Goal: Task Accomplishment & Management: Manage account settings

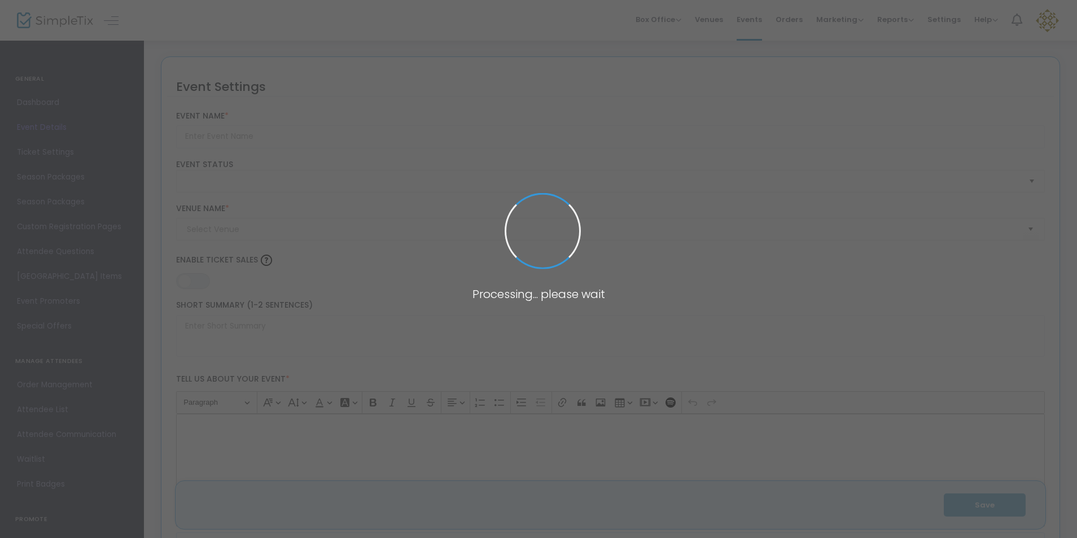
type input "WISE Collective - Connect. Inspire. Elevate."
type textarea "Join us for an energizing evening with the WISE Collective, a new initiative bu…"
type input "Register Now"
type input "Cantigny Golf Club"
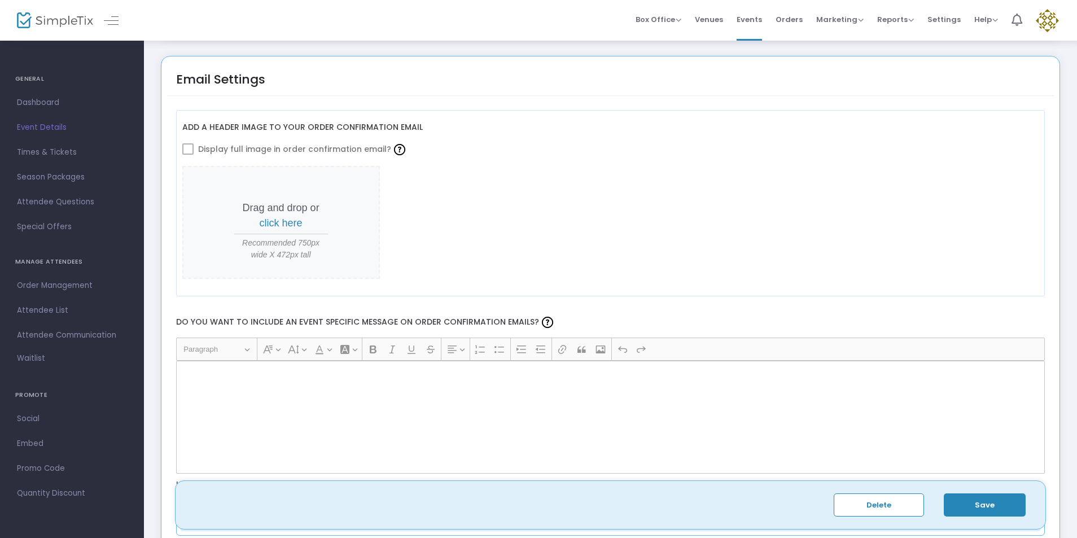
scroll to position [1375, 0]
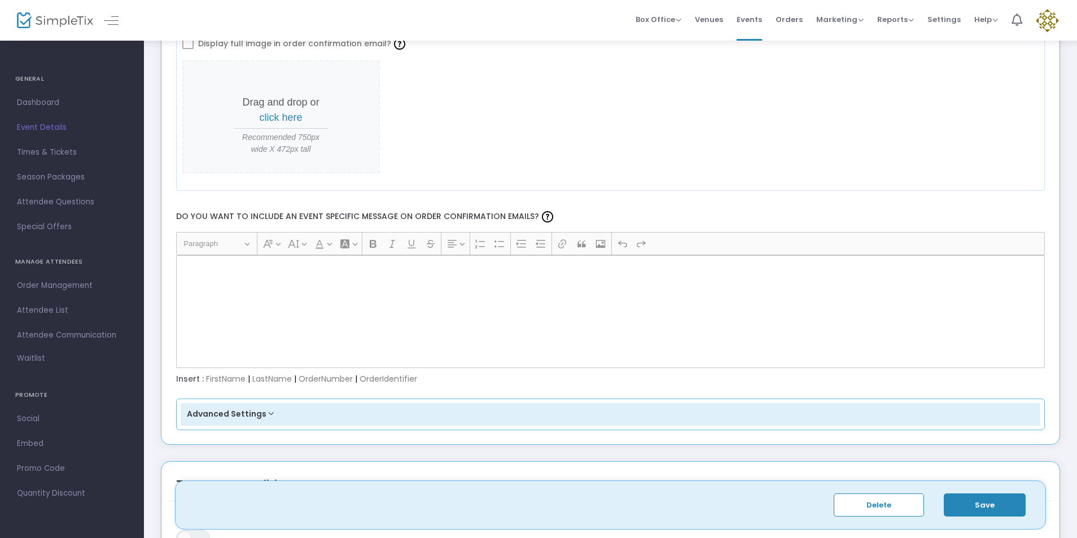
click at [199, 273] on p "Rich Text Editor, main" at bounding box center [610, 267] width 859 height 11
click at [198, 271] on p "Rich Text Editor, main" at bounding box center [610, 267] width 859 height 11
click at [196, 269] on p "Rich Text Editor, main" at bounding box center [610, 267] width 859 height 11
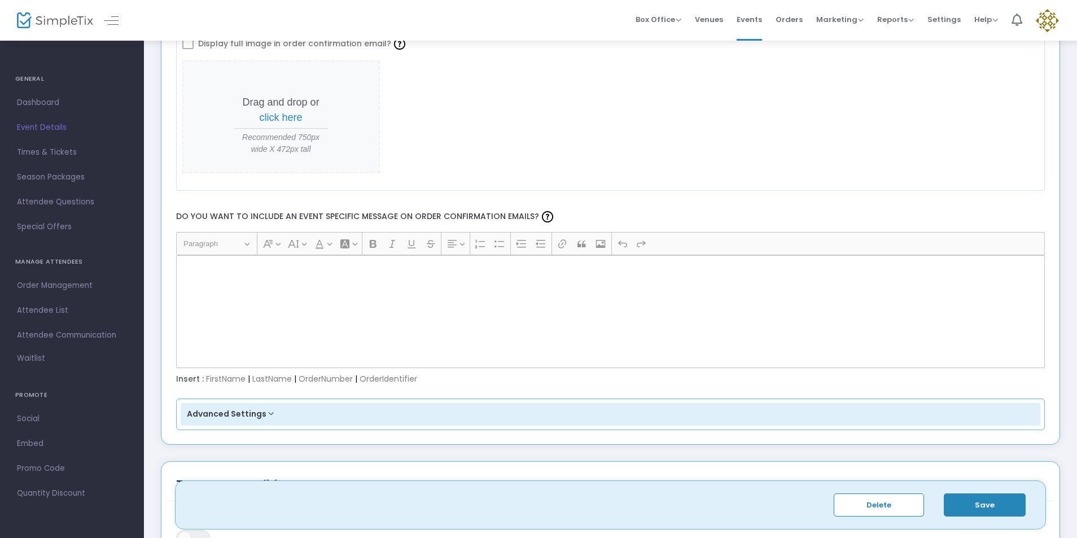
click at [307, 216] on label "Do you want to include an event specific message on order confirmation emails?" at bounding box center [610, 217] width 880 height 30
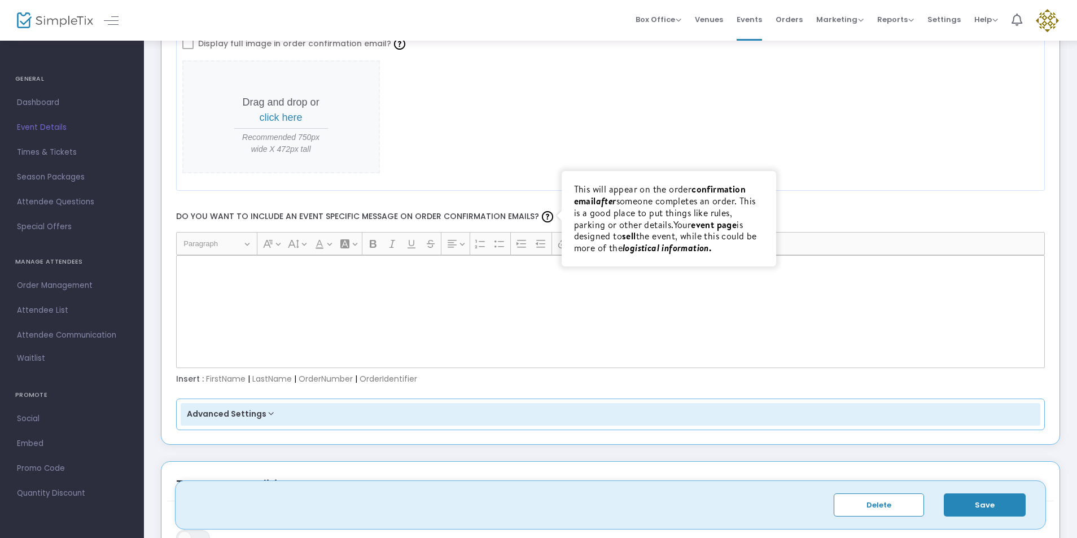
click at [542, 214] on img at bounding box center [547, 216] width 11 height 11
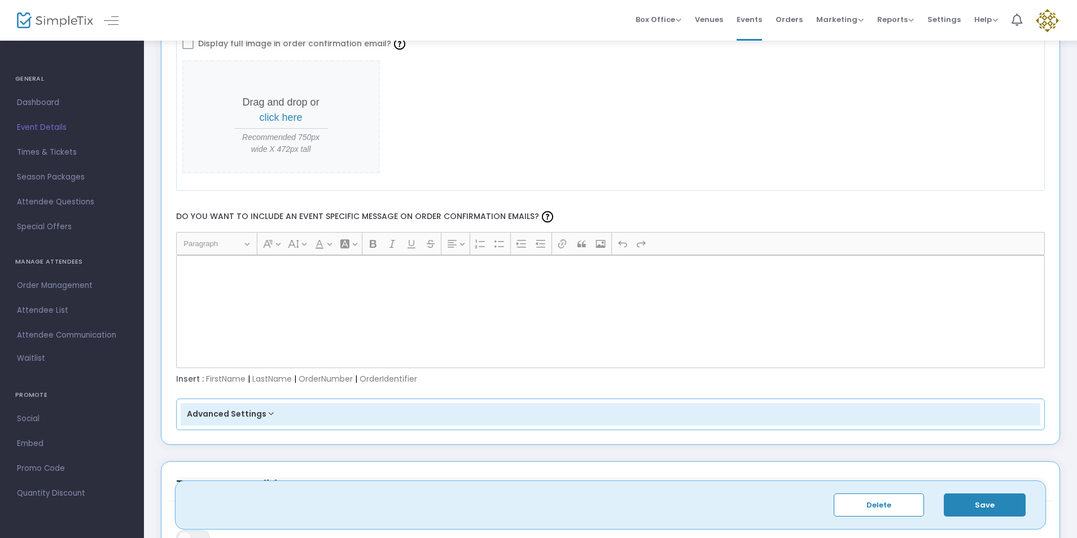
click at [205, 280] on div "Rich Text Editor, main" at bounding box center [610, 311] width 869 height 113
click at [207, 271] on p "Rich Text Editor, main" at bounding box center [610, 267] width 859 height 11
click at [282, 244] on button "Font Family Font Family" at bounding box center [271, 243] width 23 height 17
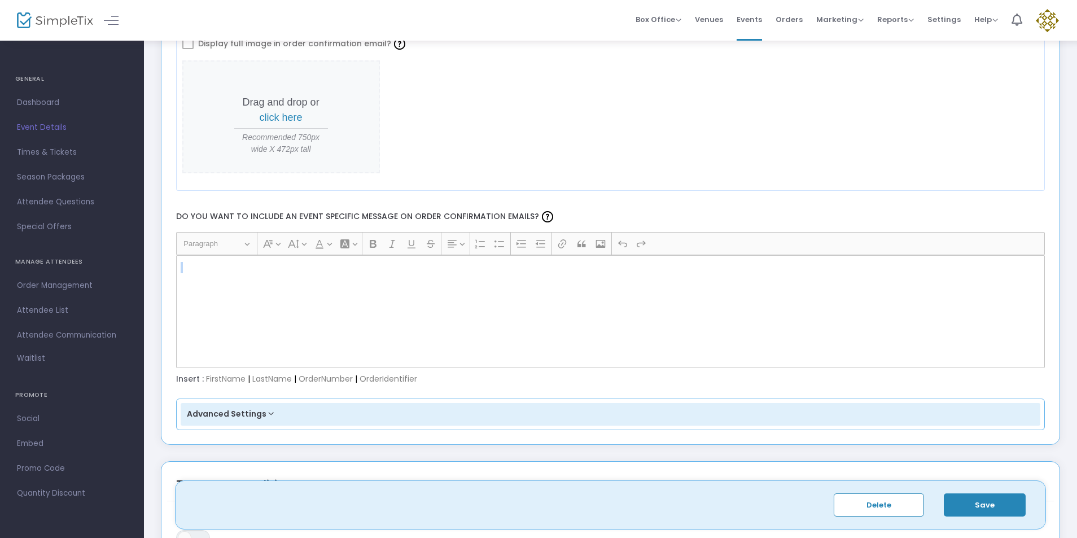
click at [282, 244] on button "Font Family Font Family" at bounding box center [271, 243] width 23 height 17
click at [564, 370] on div "Do you want to include an event specific message on order confirmation emails? …" at bounding box center [610, 297] width 880 height 202
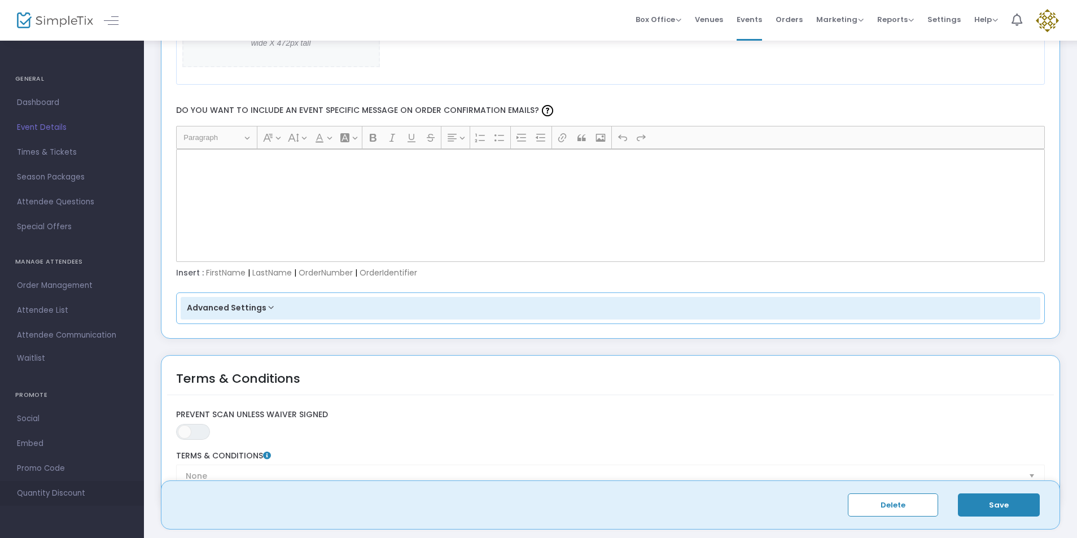
scroll to position [1552, 0]
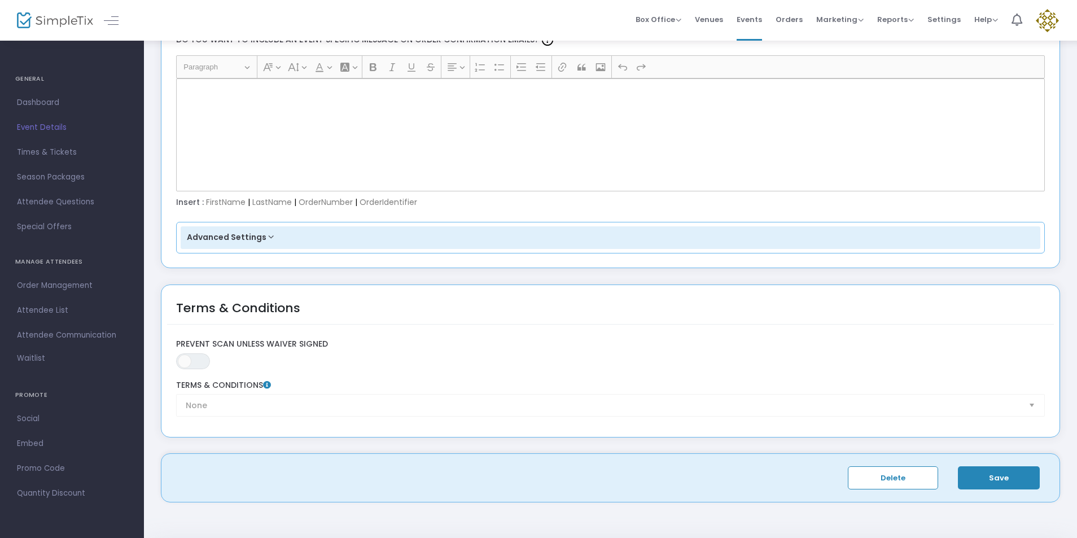
click at [52, 127] on span "Event Details" at bounding box center [72, 127] width 110 height 15
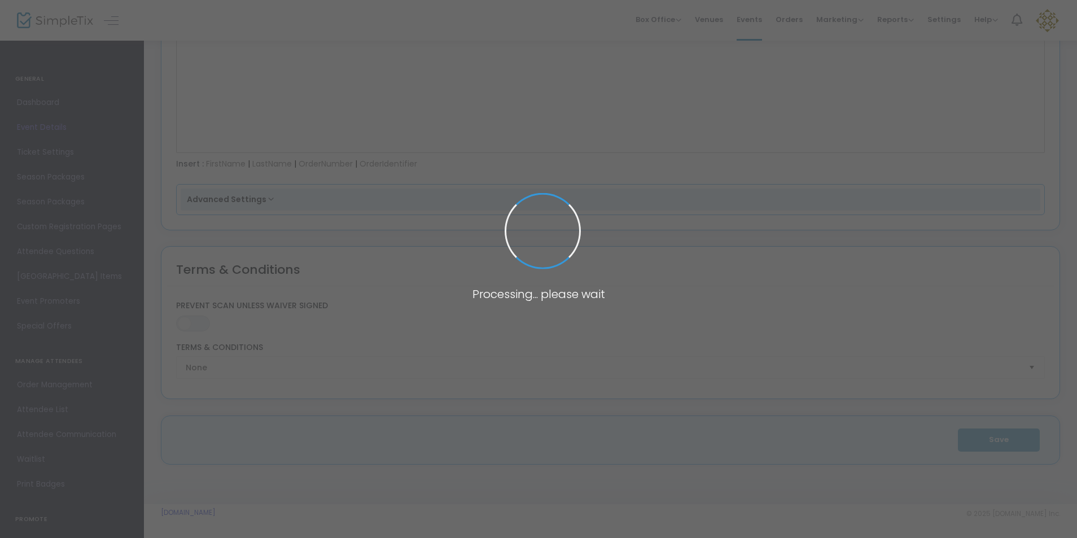
scroll to position [1590, 0]
type input "WISE Collective - Connect. Inspire. Elevate."
type textarea "Join us for an energizing evening with the WISE Collective, a new initiative bu…"
type input "Register Now"
type input "Cantigny Golf Club"
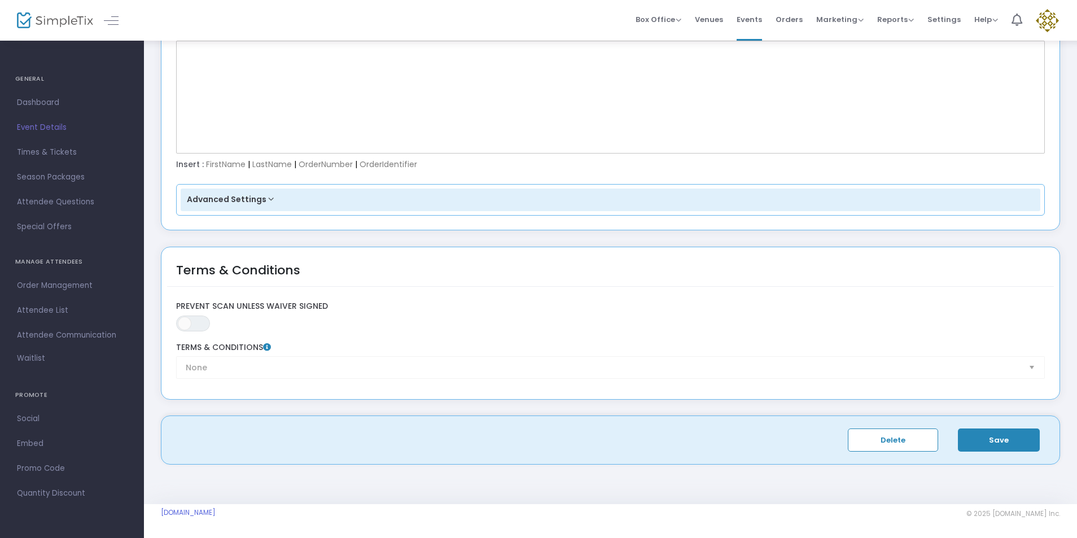
click at [52, 127] on span "Event Details" at bounding box center [72, 127] width 110 height 15
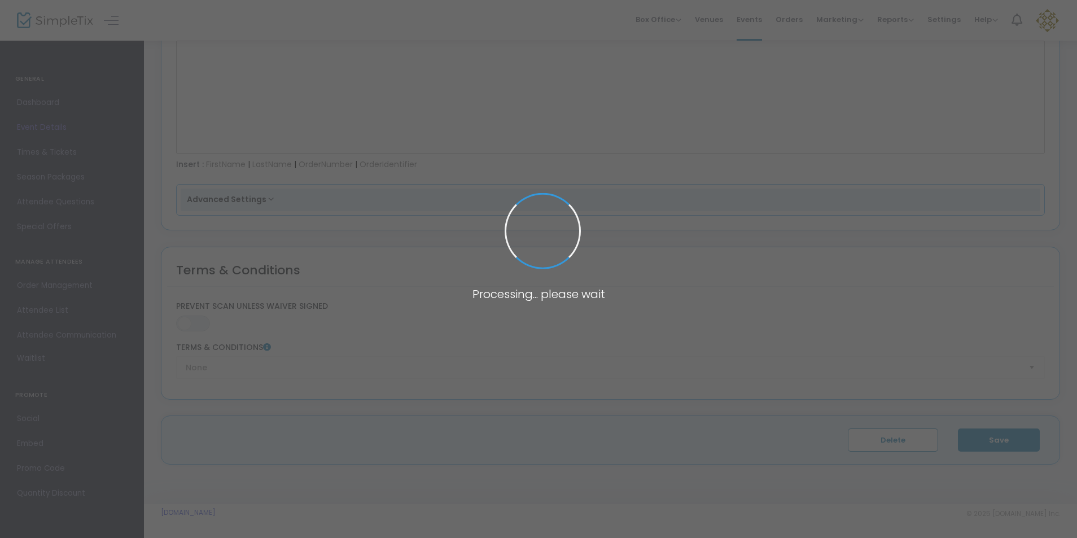
type input "Cantigny Golf Club"
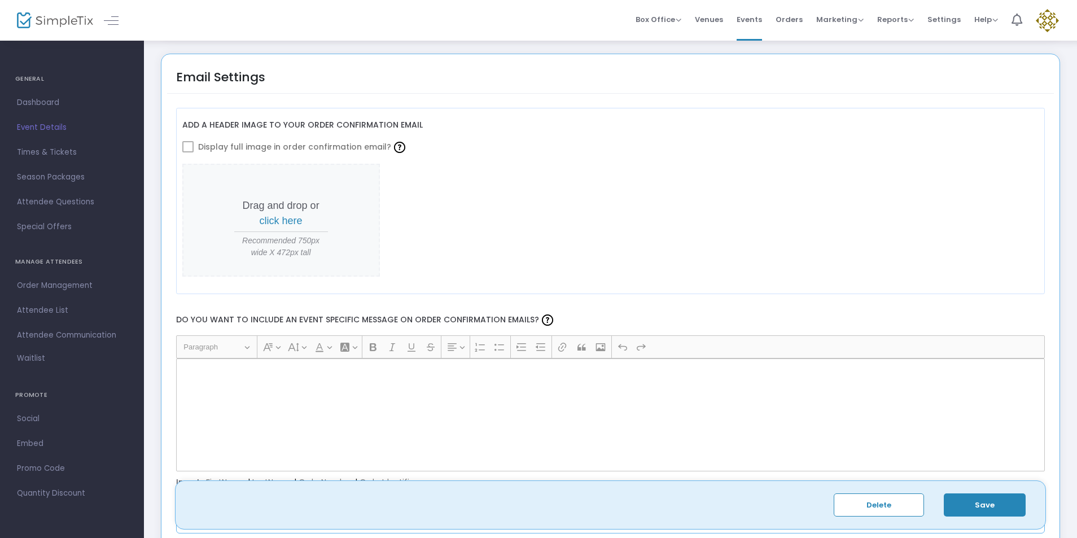
scroll to position [1307, 0]
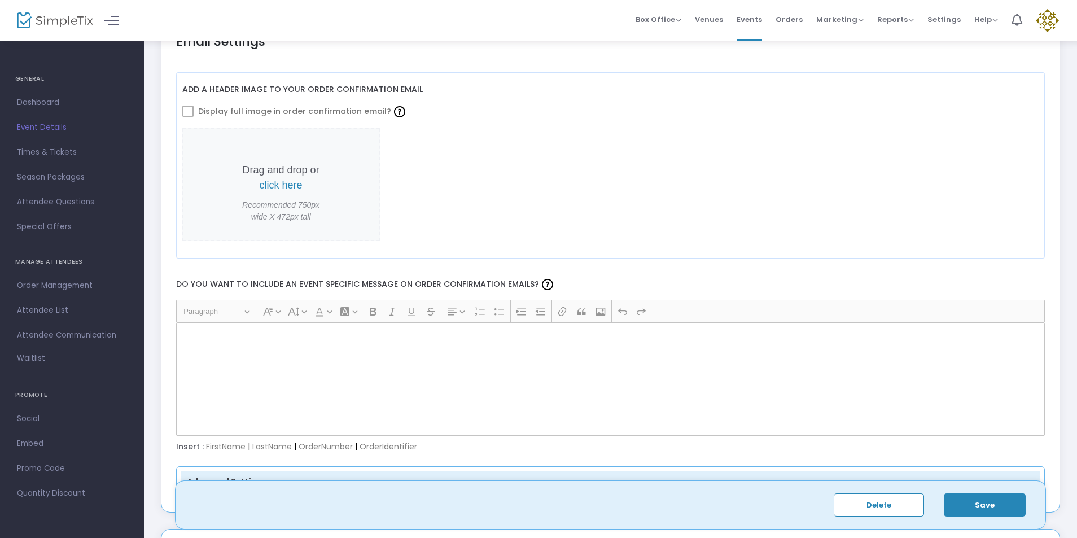
click at [211, 338] on p "Rich Text Editor, main" at bounding box center [610, 335] width 859 height 11
click at [205, 339] on p "Rich Text Editor, main" at bounding box center [610, 335] width 859 height 11
click at [187, 107] on span at bounding box center [187, 111] width 11 height 11
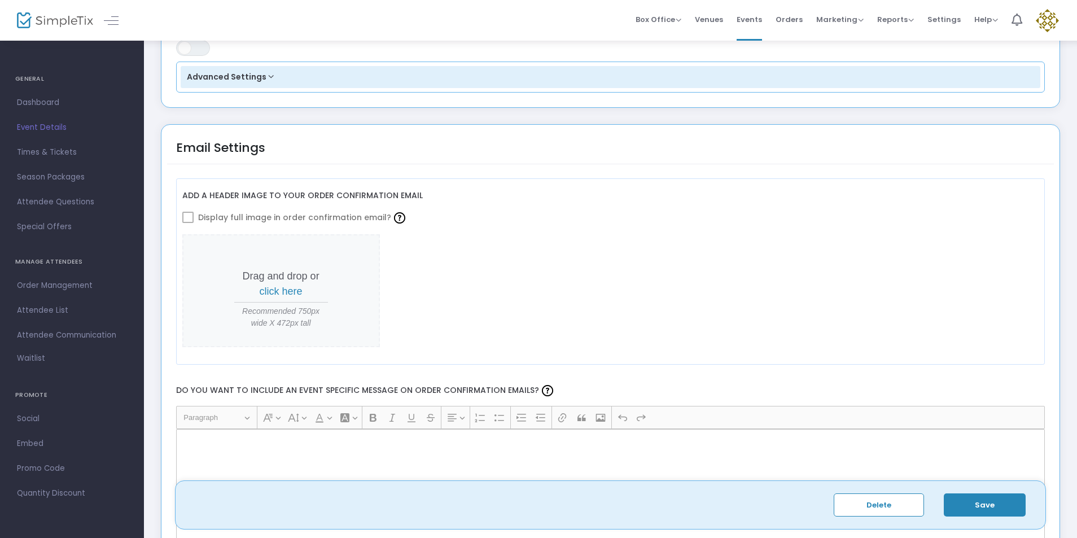
scroll to position [1166, 0]
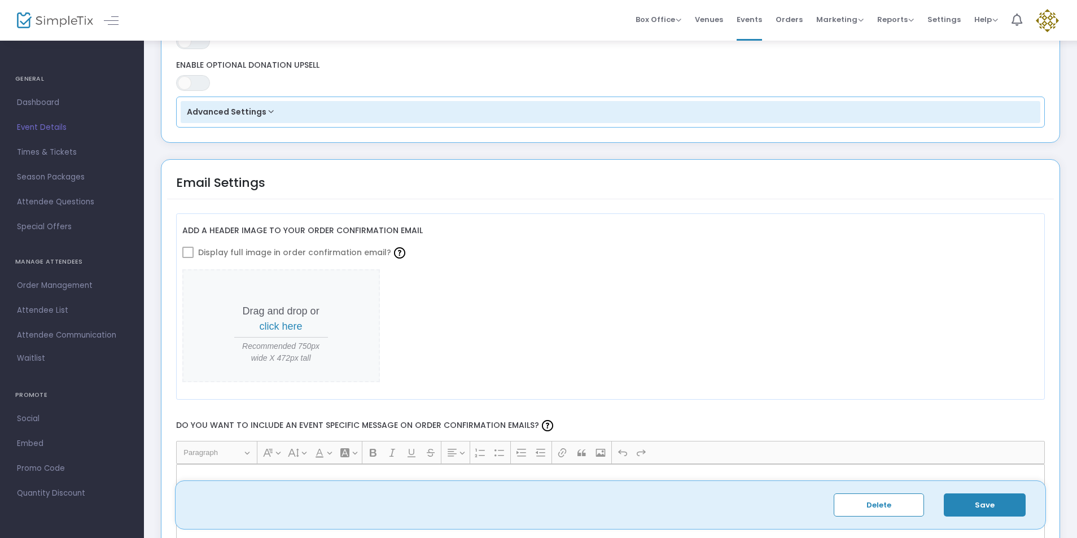
click at [599, 199] on div "Email Settings" at bounding box center [610, 182] width 887 height 34
click at [560, 187] on div "Email Settings" at bounding box center [610, 182] width 887 height 34
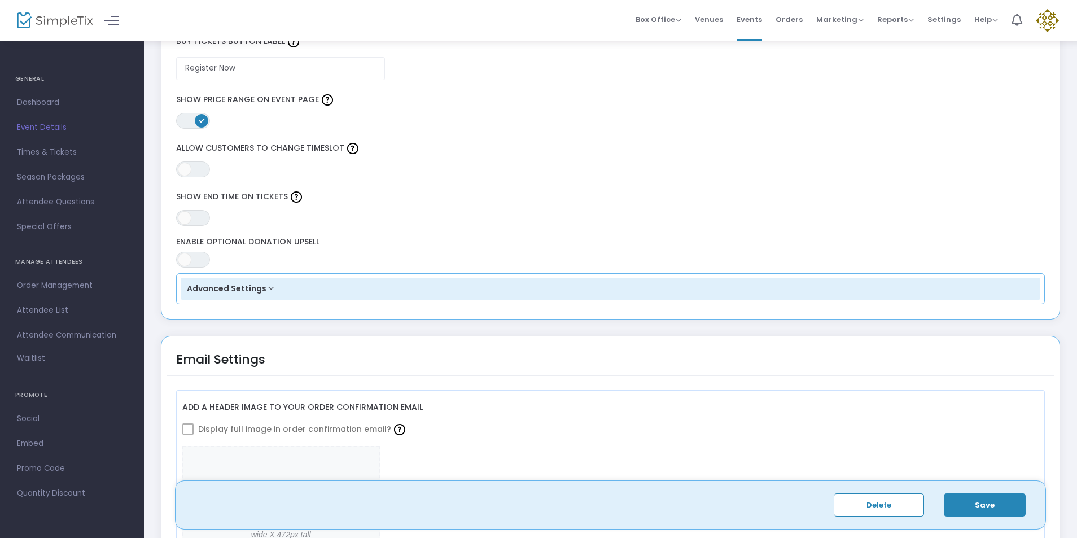
scroll to position [778, 0]
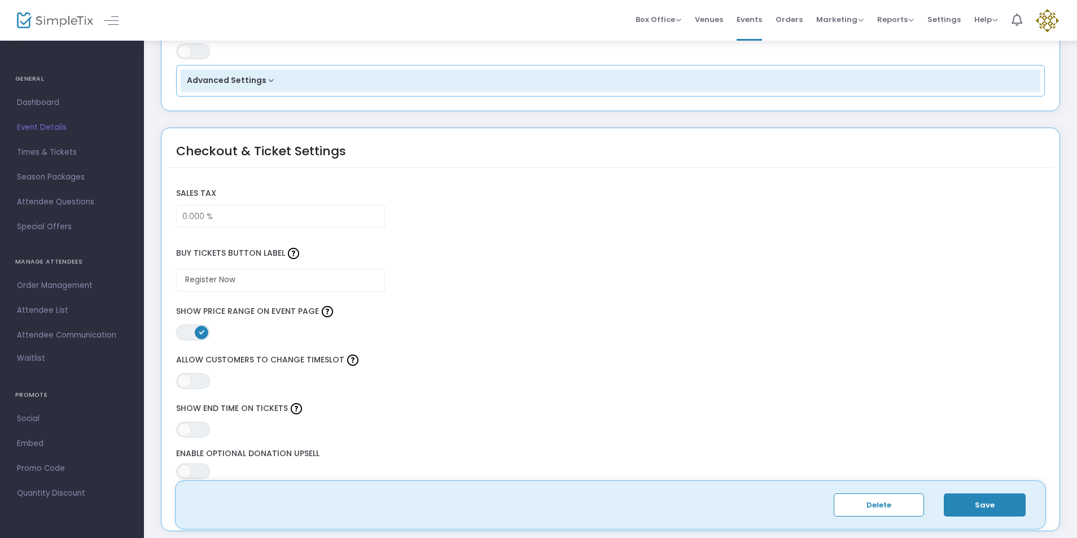
click at [1048, 17] on img at bounding box center [1046, 20] width 23 height 23
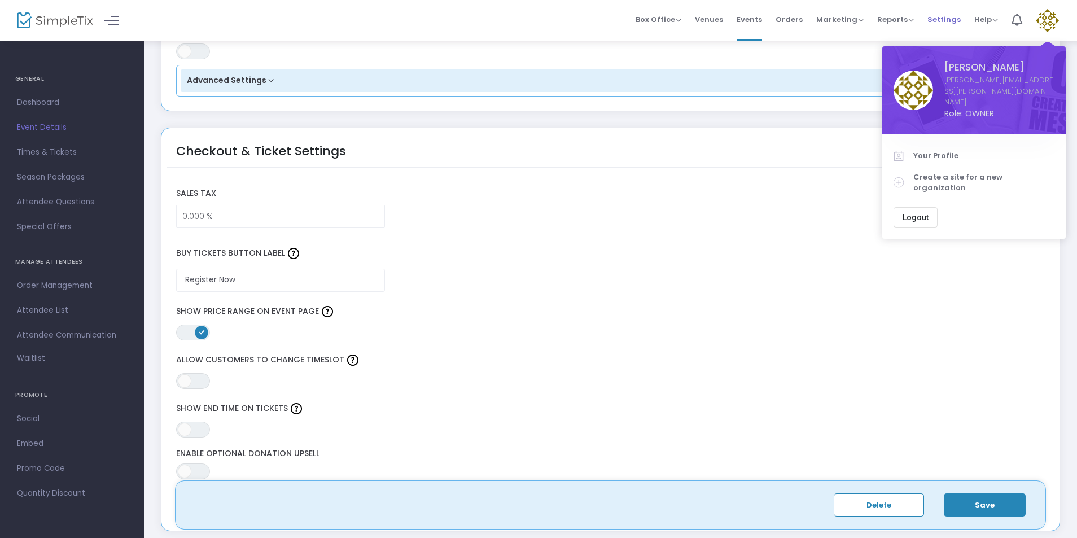
click at [941, 19] on span "Settings" at bounding box center [943, 19] width 33 height 29
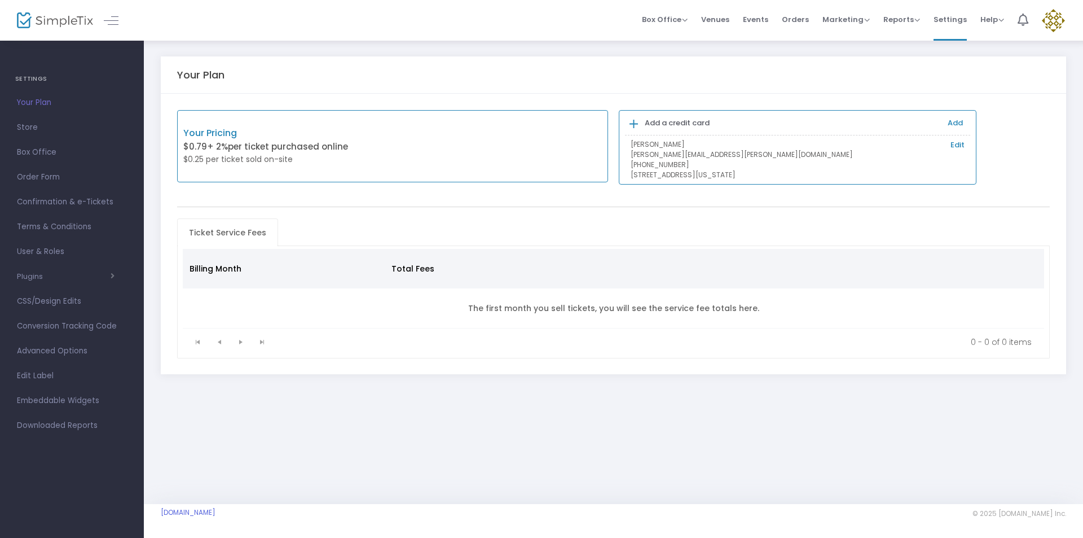
click at [960, 120] on link "Add" at bounding box center [955, 122] width 15 height 11
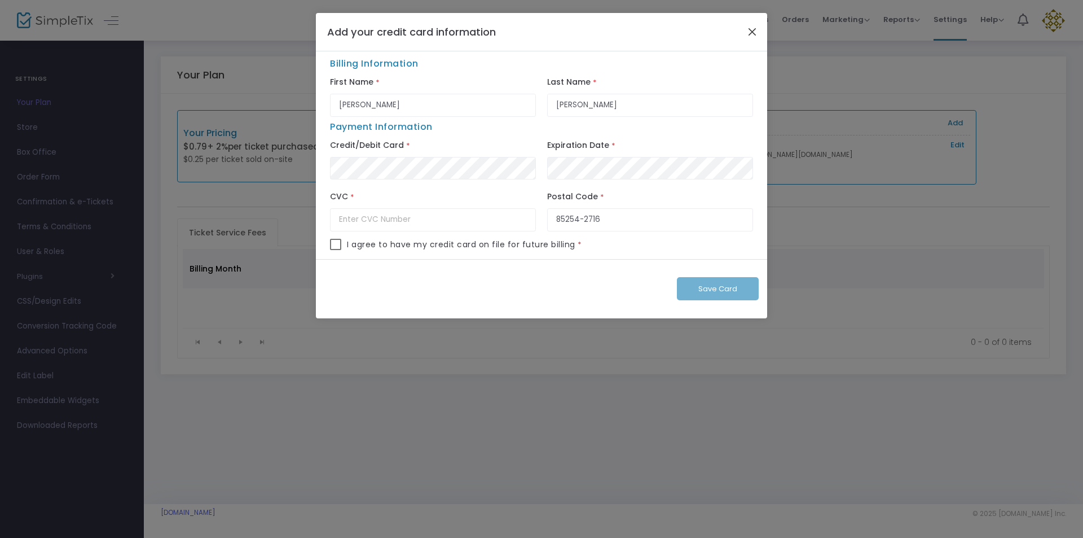
click at [751, 31] on button "Close" at bounding box center [752, 31] width 15 height 15
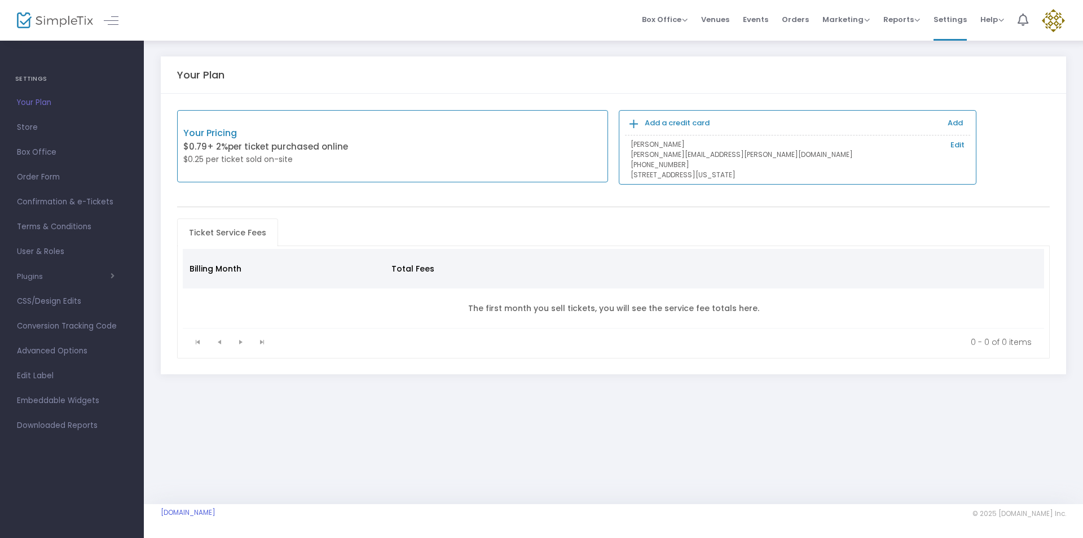
click at [650, 122] on b "Add a credit card" at bounding box center [677, 122] width 65 height 11
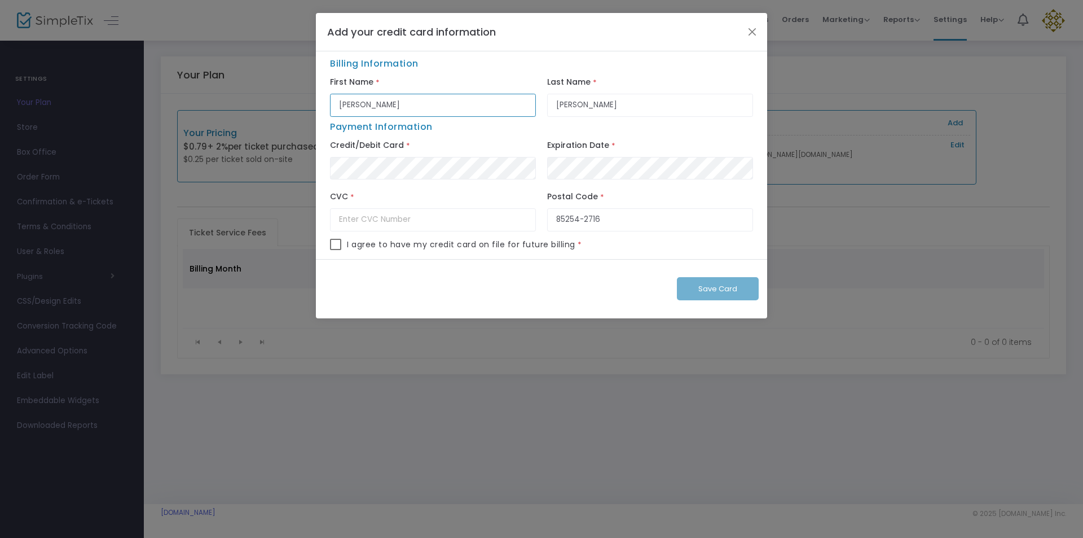
click at [395, 107] on input "Cathy" at bounding box center [433, 105] width 206 height 23
type input "C"
type input "Angela"
type input "647"
click at [592, 103] on input "Olague" at bounding box center [650, 105] width 206 height 23
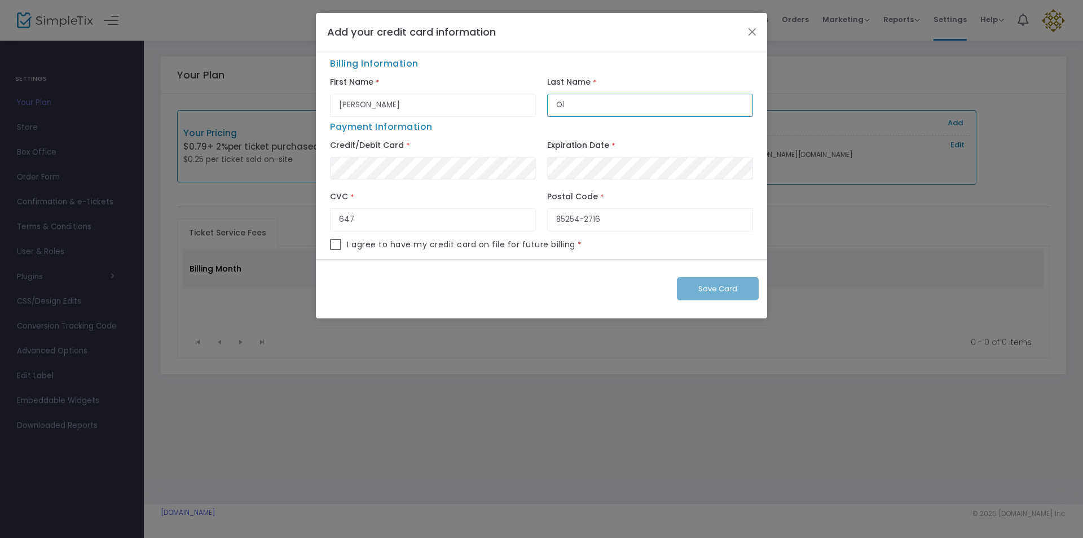
type input "O"
type input "Chavira"
click at [618, 238] on div "Postal Code * 85254-2716" at bounding box center [650, 212] width 217 height 51
click at [337, 242] on span at bounding box center [335, 244] width 11 height 11
click at [336, 250] on input "checkbox" at bounding box center [335, 250] width 1 height 1
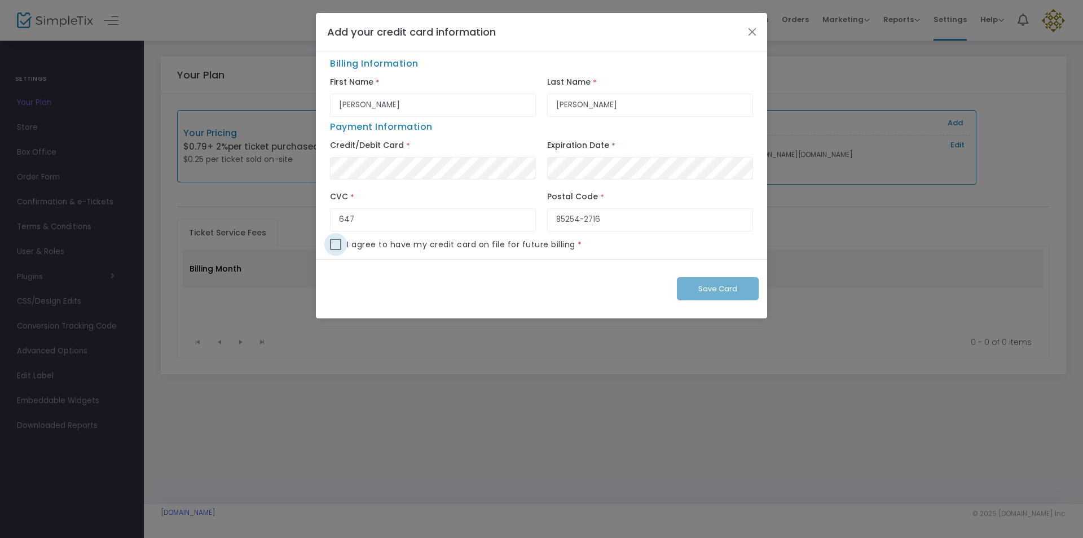
checkbox input "true"
click at [700, 296] on button "Save Card" at bounding box center [718, 288] width 82 height 23
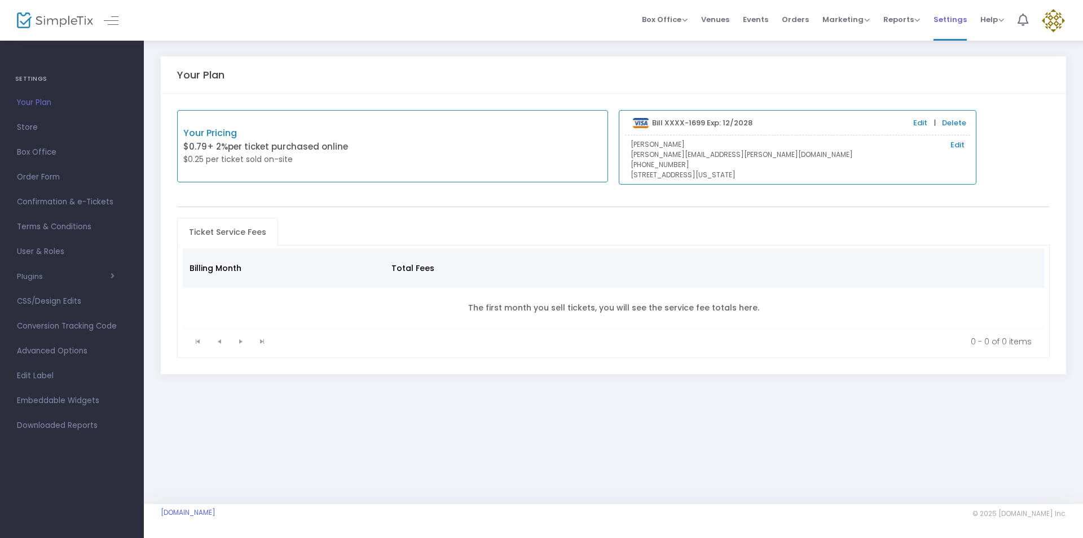
click at [958, 15] on span "Settings" at bounding box center [950, 19] width 33 height 29
click at [955, 19] on span "Settings" at bounding box center [950, 19] width 33 height 29
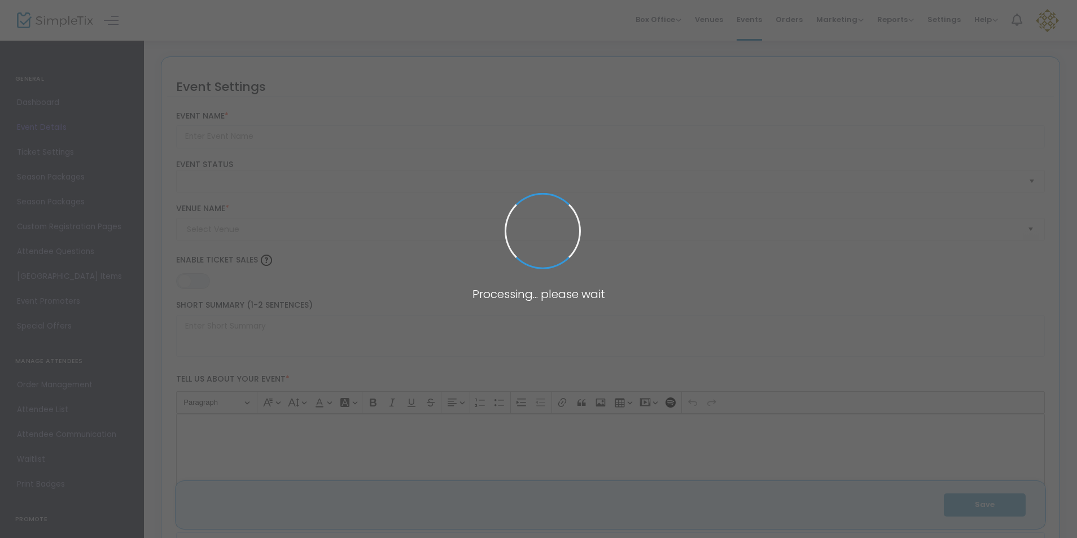
type input "WISE Collective - Connect. Inspire. Elevate."
type textarea "Join us for an energizing evening with the WISE Collective, a new initiative bu…"
type input "Register Now"
type input "Cantigny Golf Club"
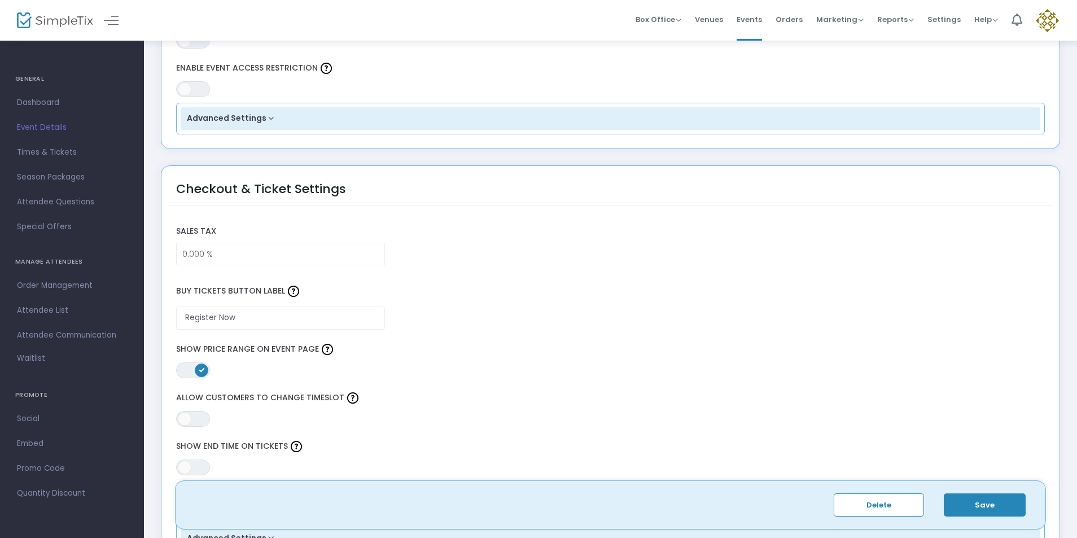
scroll to position [776, 0]
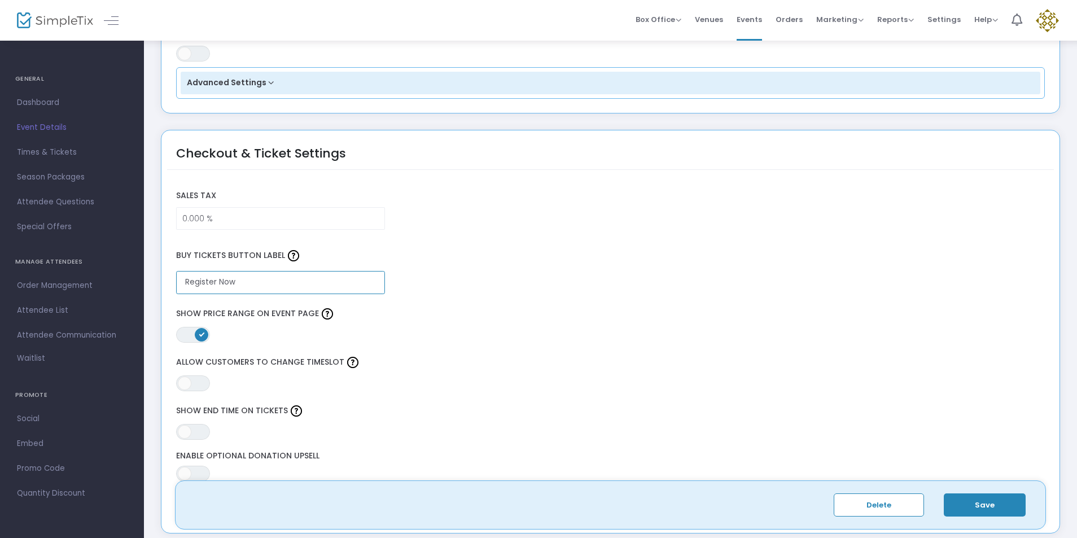
click at [227, 289] on input "Register Now" at bounding box center [280, 282] width 209 height 23
click at [235, 282] on input "Register Now" at bounding box center [280, 282] width 209 height 23
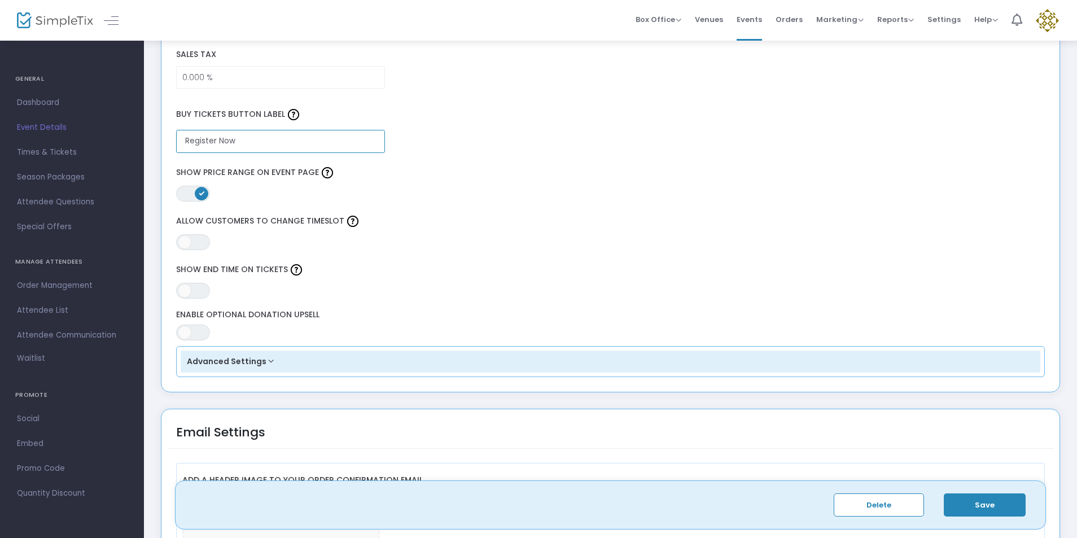
scroll to position [952, 0]
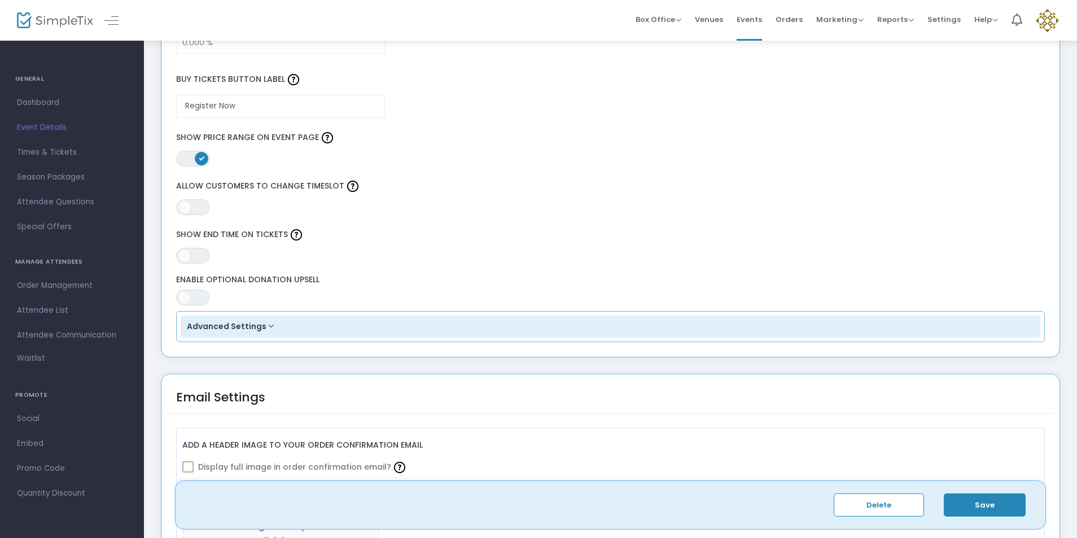
click at [265, 324] on button "Advanced Settings" at bounding box center [611, 326] width 860 height 23
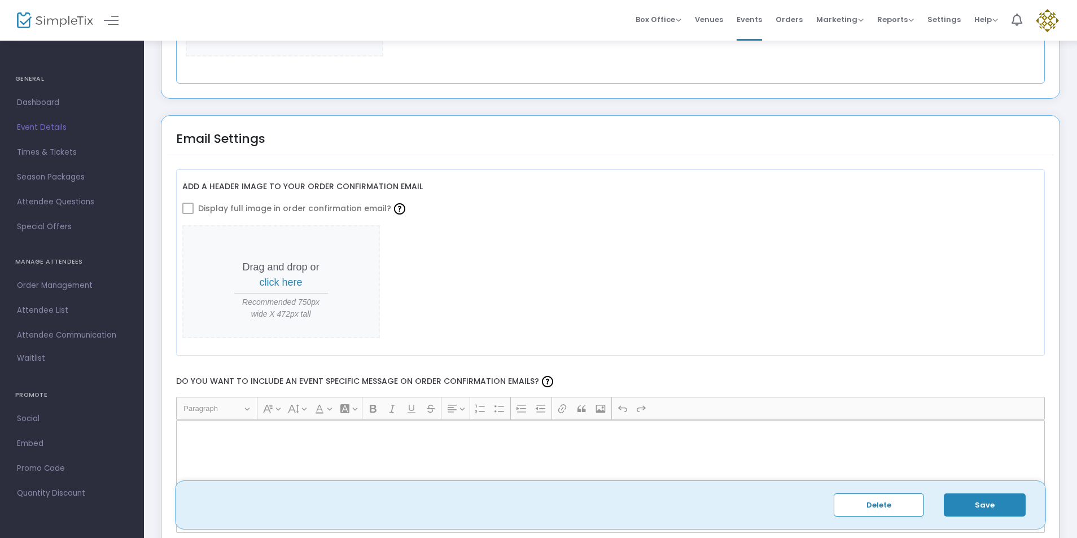
scroll to position [1516, 0]
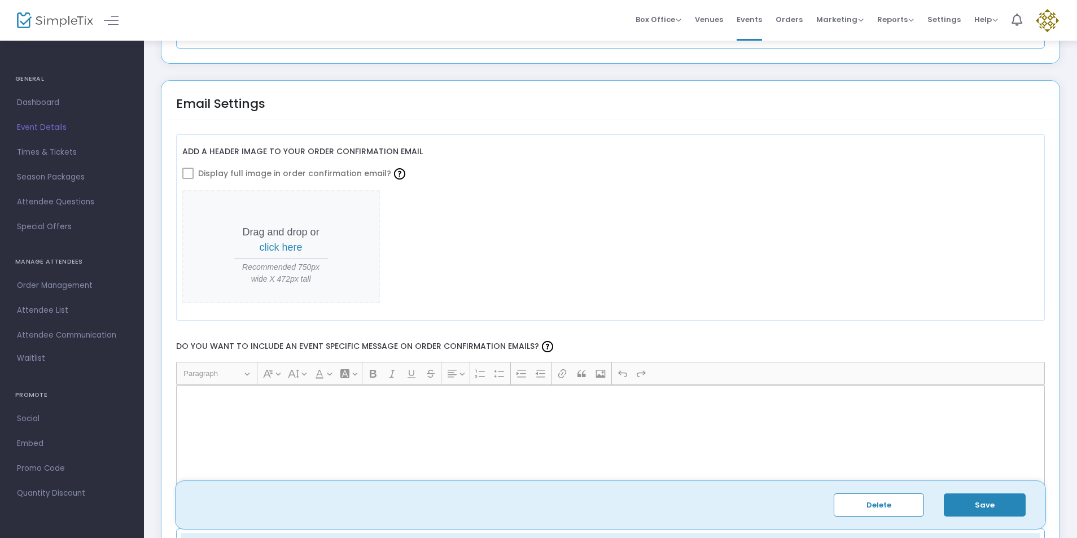
click at [202, 398] on p "Rich Text Editor, main" at bounding box center [610, 397] width 859 height 11
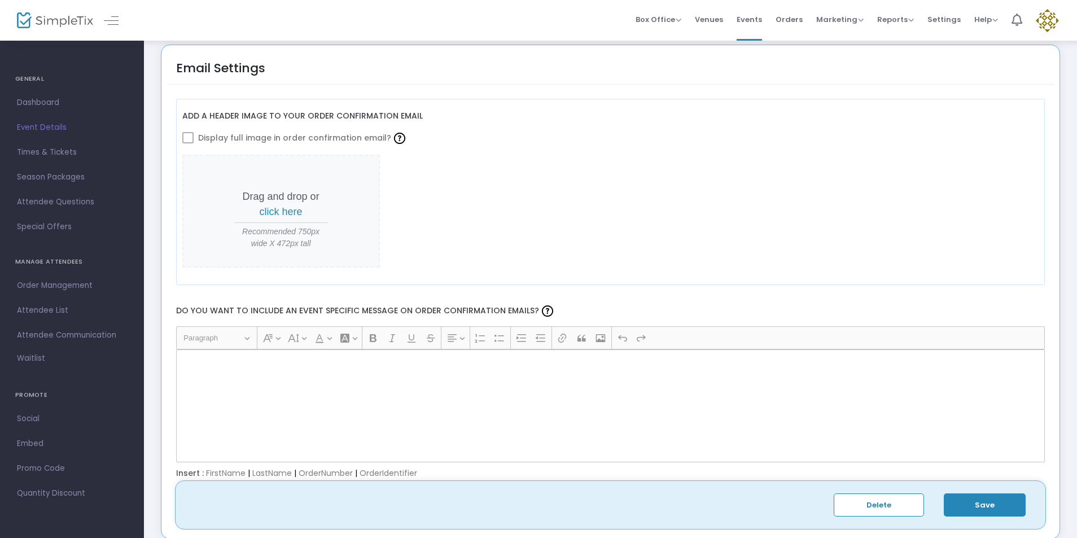
scroll to position [1587, 0]
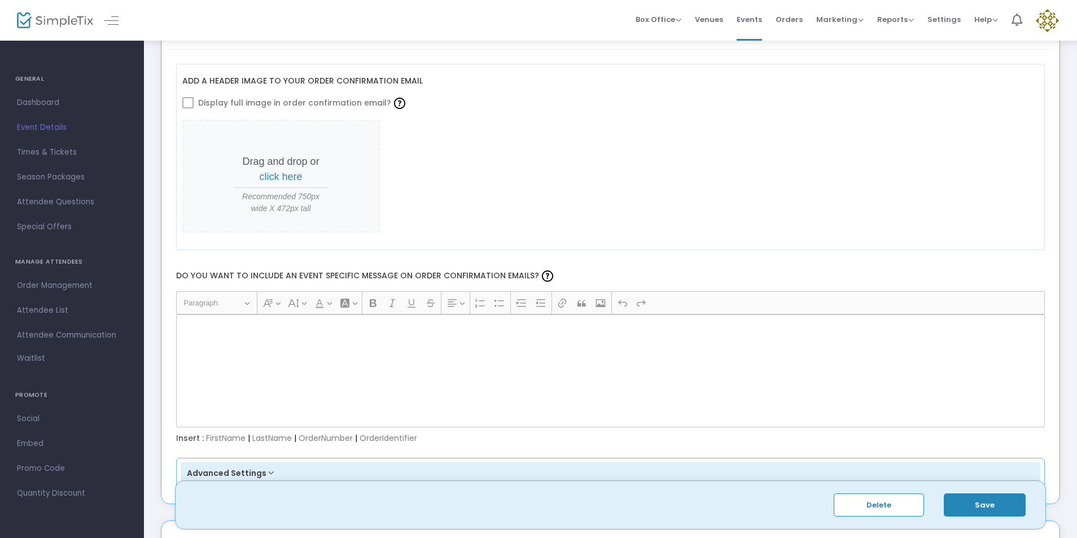
click at [228, 438] on div "Insert : FirstName | LastName | OrderNumber | OrderIdentifier" at bounding box center [610, 438] width 880 height 11
click at [227, 437] on div "Insert : FirstName | LastName | OrderNumber | OrderIdentifier" at bounding box center [610, 438] width 880 height 11
click at [271, 439] on div "Insert : FirstName | LastName | OrderNumber | OrderIdentifier" at bounding box center [610, 438] width 880 height 11
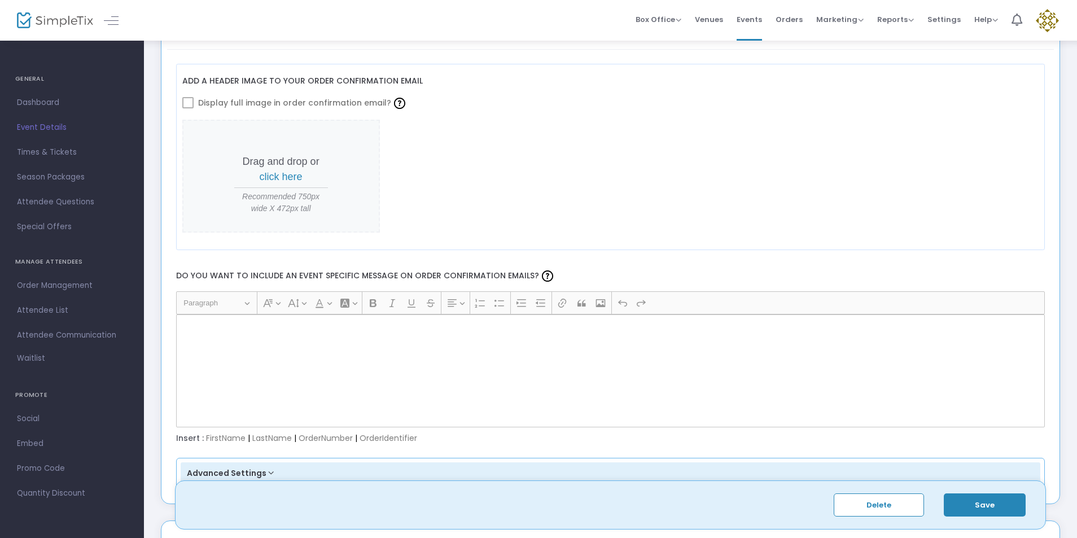
scroll to position [1657, 0]
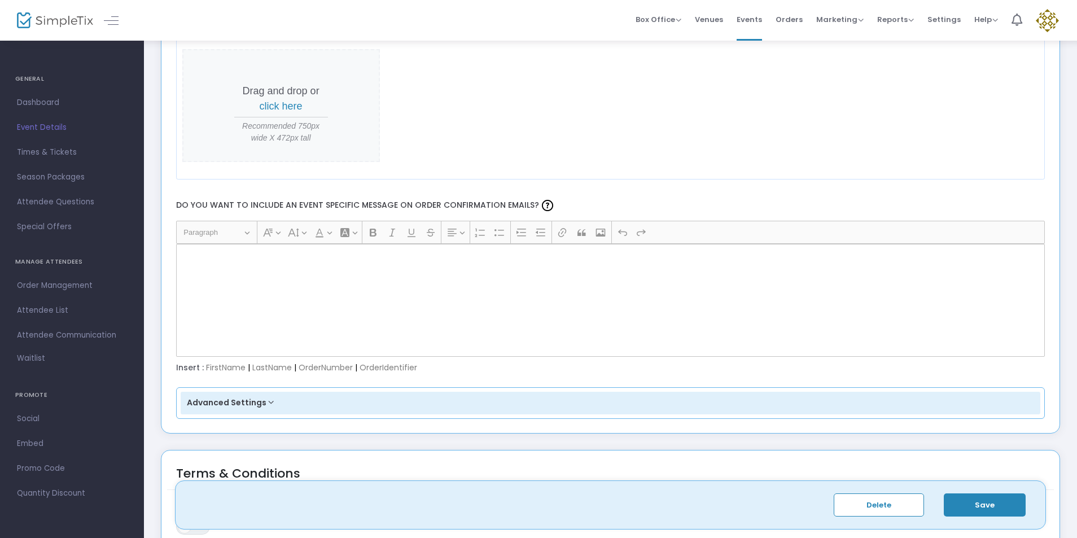
click at [270, 398] on button "Advanced Settings" at bounding box center [611, 403] width 860 height 23
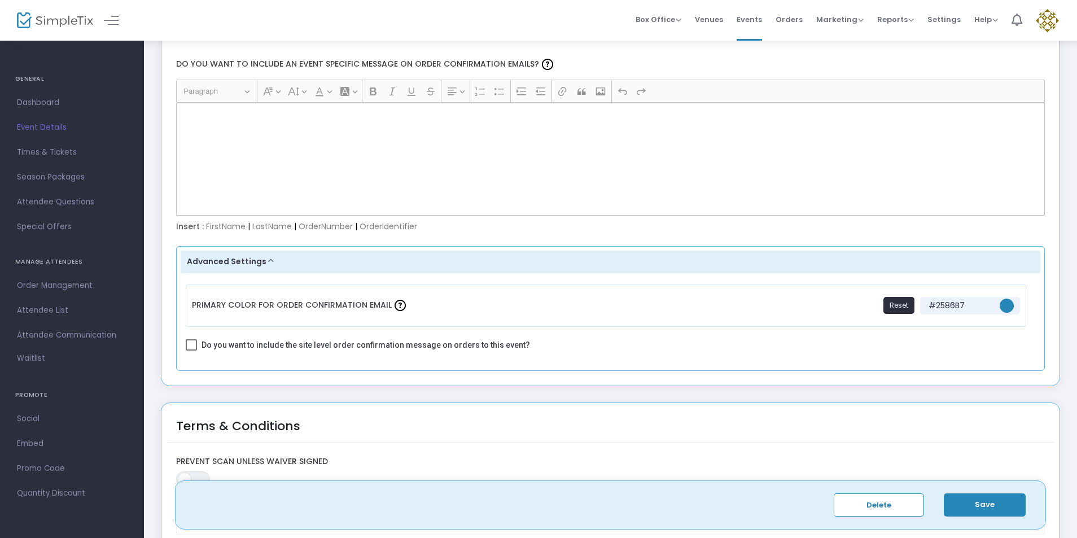
scroll to position [1728, 0]
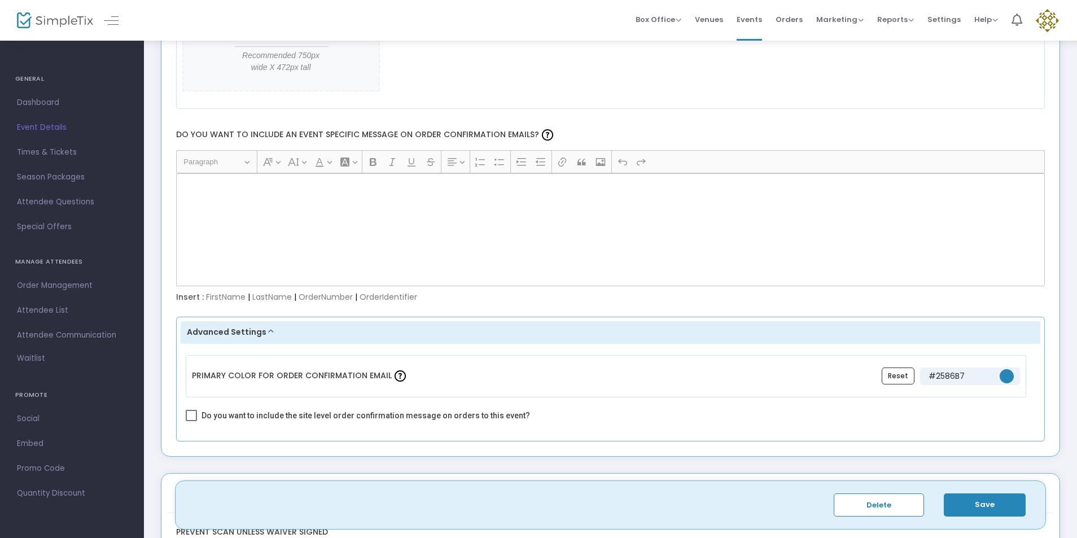
click at [898, 371] on button "Reset" at bounding box center [897, 375] width 33 height 17
click at [973, 377] on span "#2586B7" at bounding box center [959, 376] width 68 height 12
click at [958, 375] on span "#2586B7" at bounding box center [959, 376] width 68 height 12
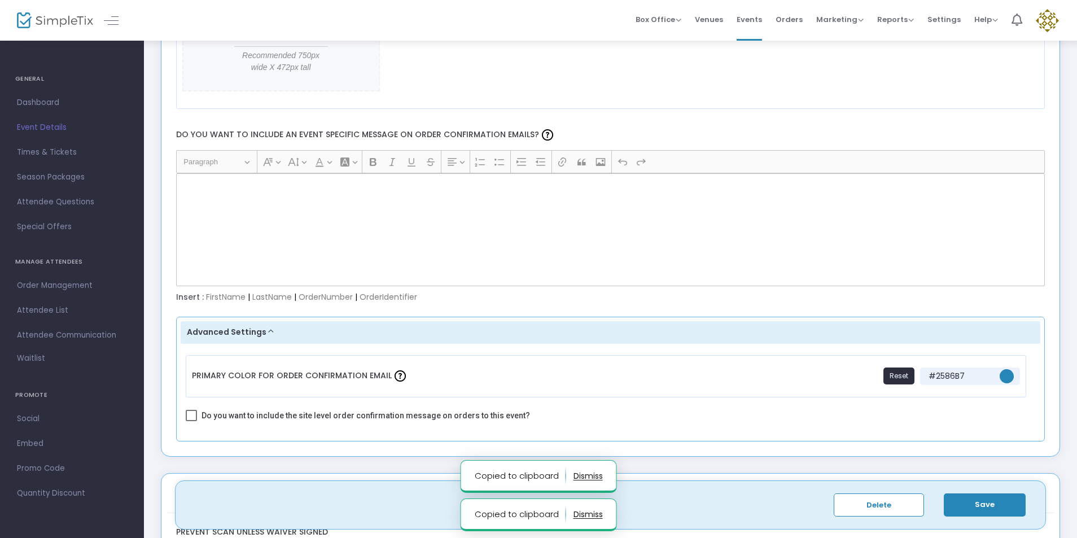
click at [797, 385] on div "Primary Color For Order Confirmation Email Reset #2586B7" at bounding box center [606, 376] width 840 height 42
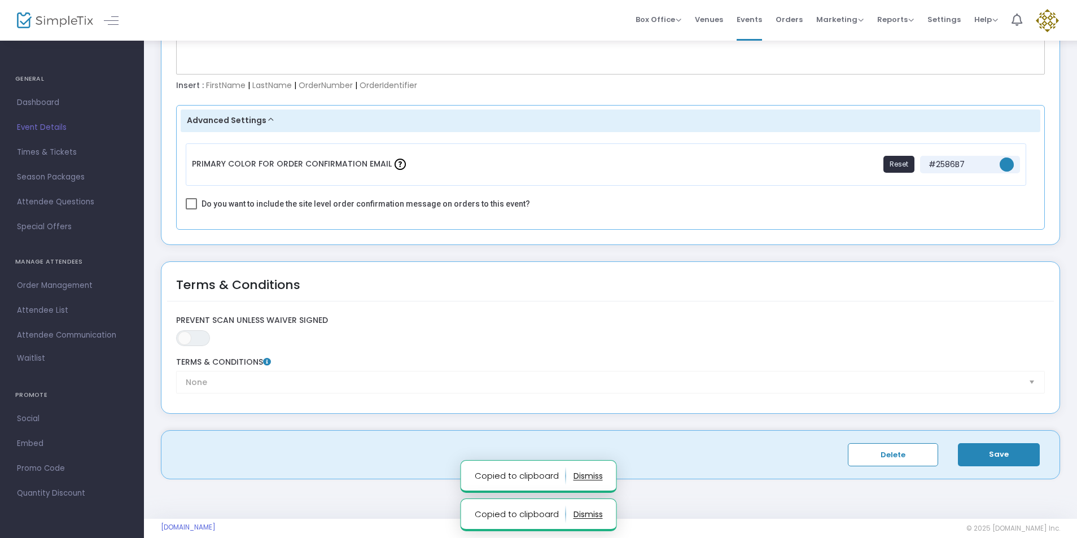
scroll to position [1954, 0]
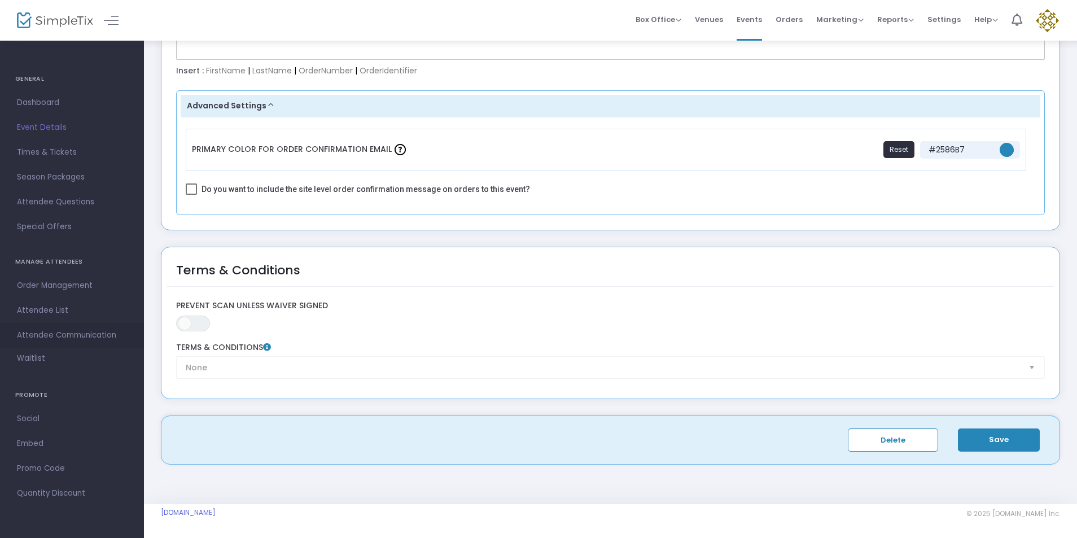
click at [49, 334] on span "Attendee Communication" at bounding box center [72, 335] width 110 height 15
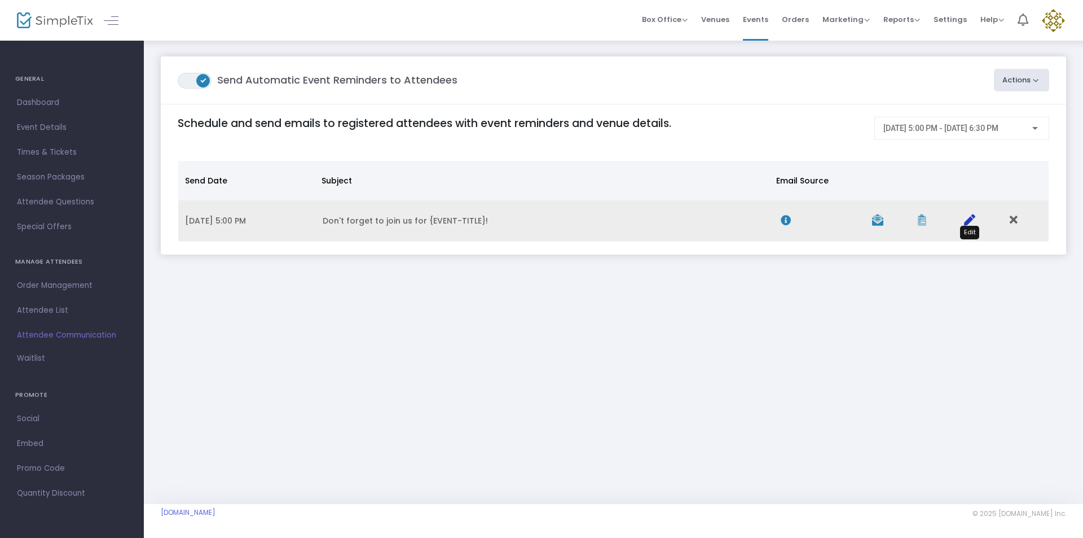
click at [971, 225] on icon "Data table" at bounding box center [969, 219] width 11 height 11
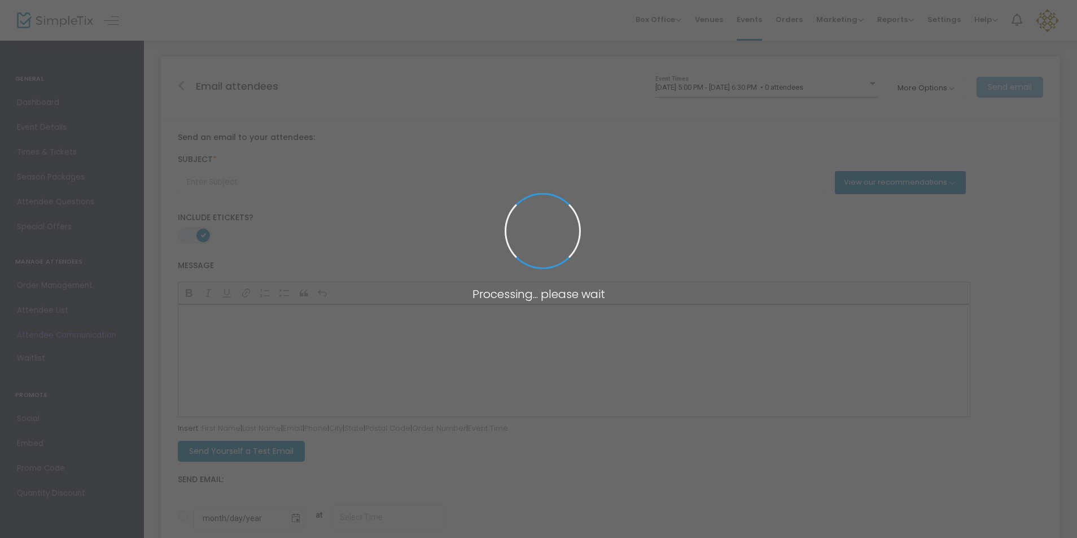
type input "Don't forget to join us for {EVENT-TITLE}!"
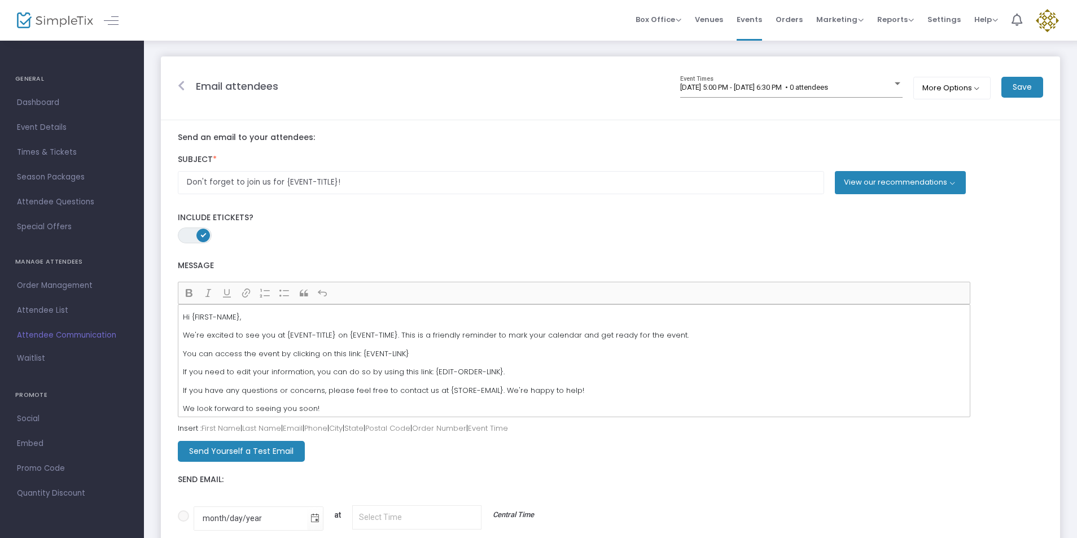
click at [901, 185] on button "View our recommendations" at bounding box center [900, 182] width 131 height 23
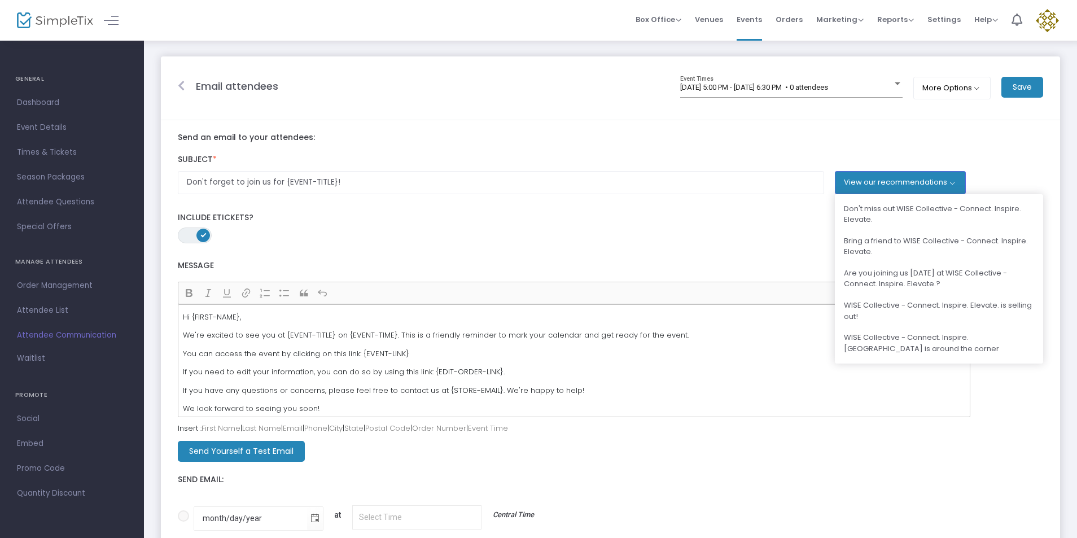
click at [550, 262] on label "Message" at bounding box center [574, 265] width 792 height 23
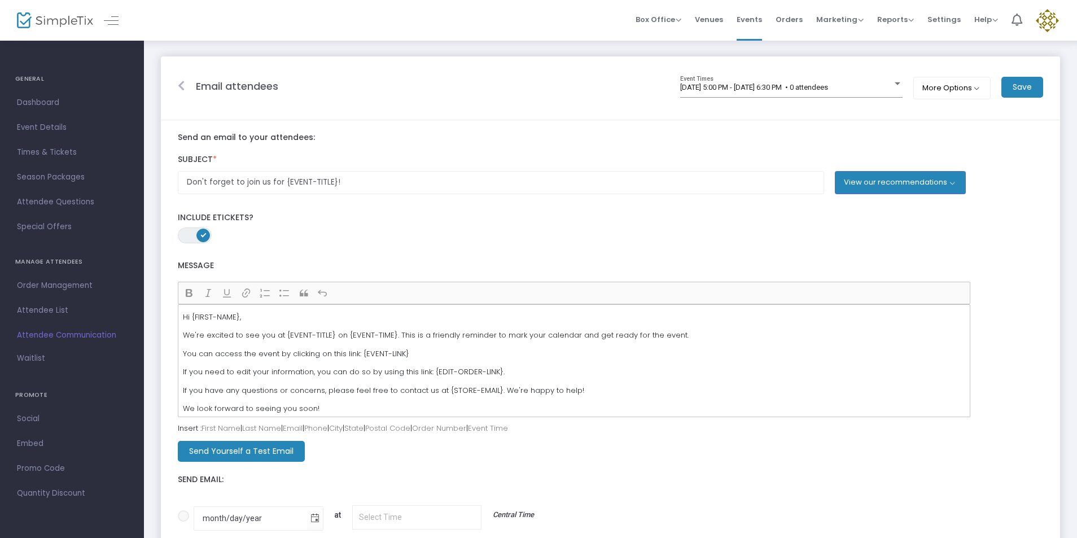
click at [305, 334] on p "We're excited to see you at {EVENT-TITLE} on {EVENT-TIME}. This is a friendly r…" at bounding box center [574, 335] width 782 height 11
drag, startPoint x: 331, startPoint y: 334, endPoint x: 326, endPoint y: 345, distance: 12.9
click at [330, 334] on p "We're excited to see you at {EVENT-TITLE} on {EVENT-TIME}. This is a friendly r…" at bounding box center [574, 335] width 782 height 11
drag, startPoint x: 327, startPoint y: 336, endPoint x: 282, endPoint y: 331, distance: 45.4
click at [282, 331] on p "We're excited to see you at {EVENT-TITLE} on {EVENT-TIME}. This is a friendly r…" at bounding box center [574, 335] width 782 height 11
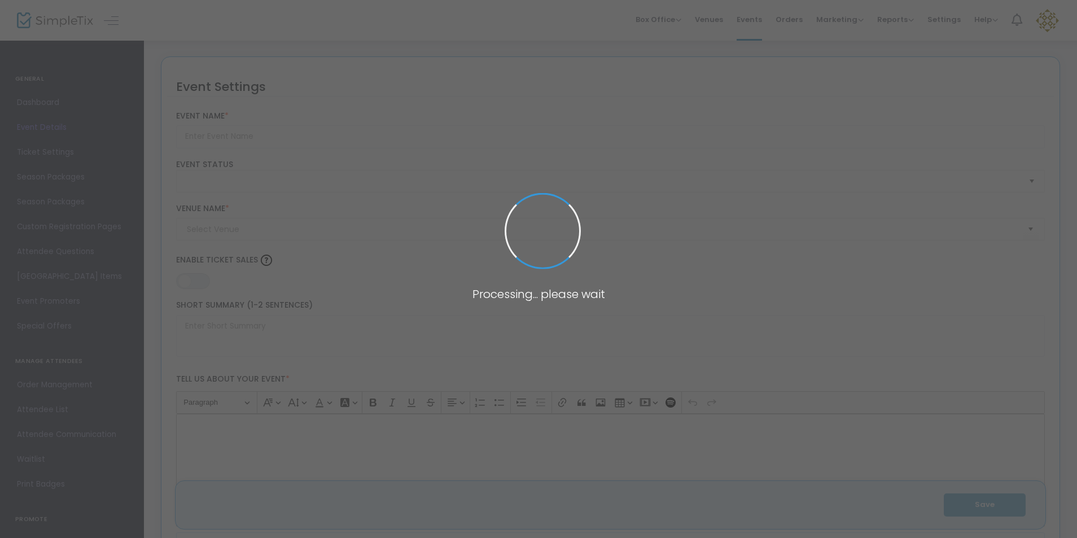
type input "WISE Collective - Connect. Inspire. Elevate."
type textarea "Join us for an energizing evening with the WISE Collective, a new initiative bu…"
type input "Register Now"
type input "Cantigny Golf Club"
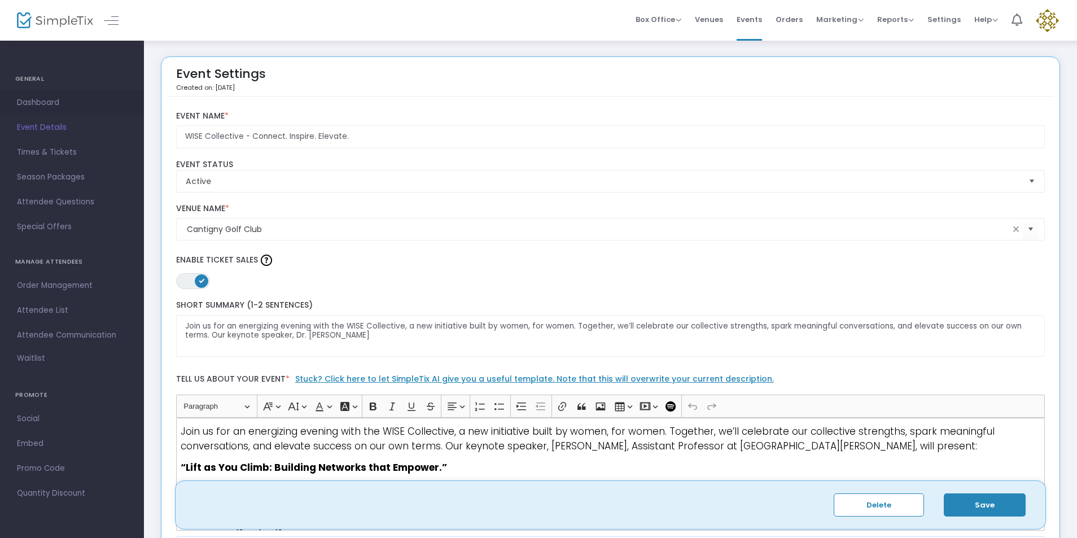
click at [36, 100] on span "Dashboard" at bounding box center [72, 102] width 110 height 15
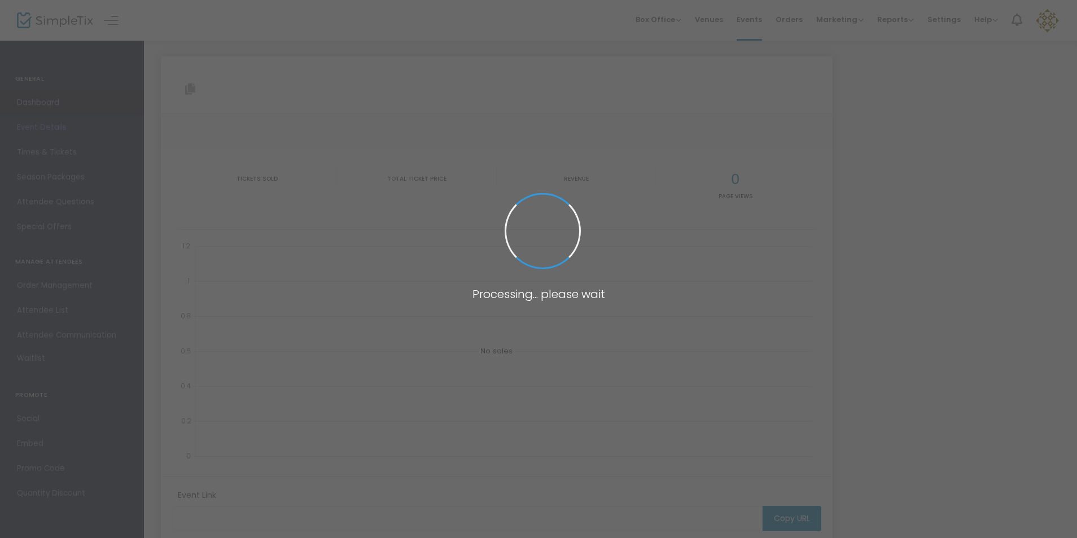
type input "https://www.simpletix.com/e/wise-collective-connect-inspire-elevate-tickets-238…"
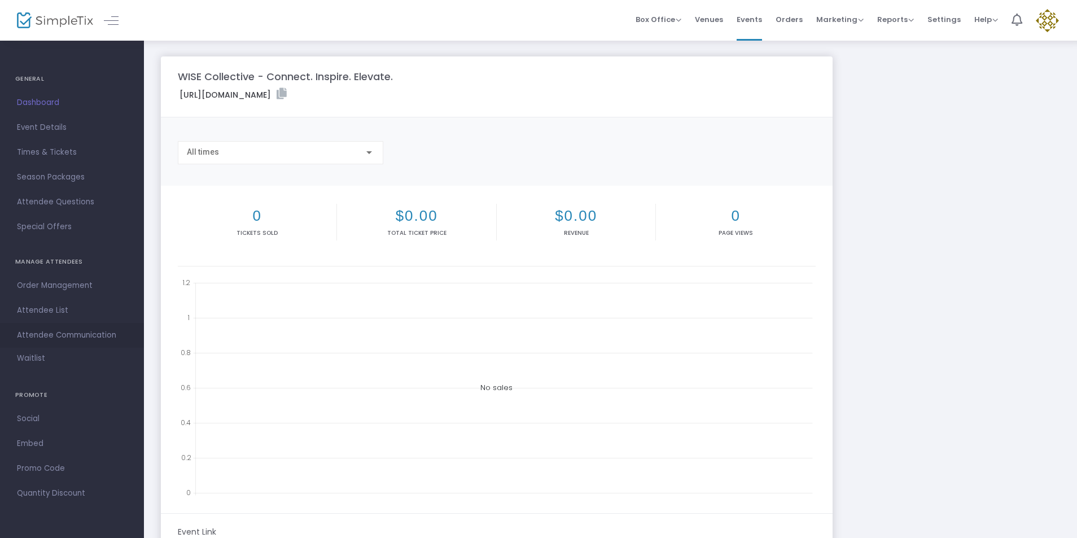
click at [54, 335] on span "Attendee Communication" at bounding box center [72, 335] width 110 height 15
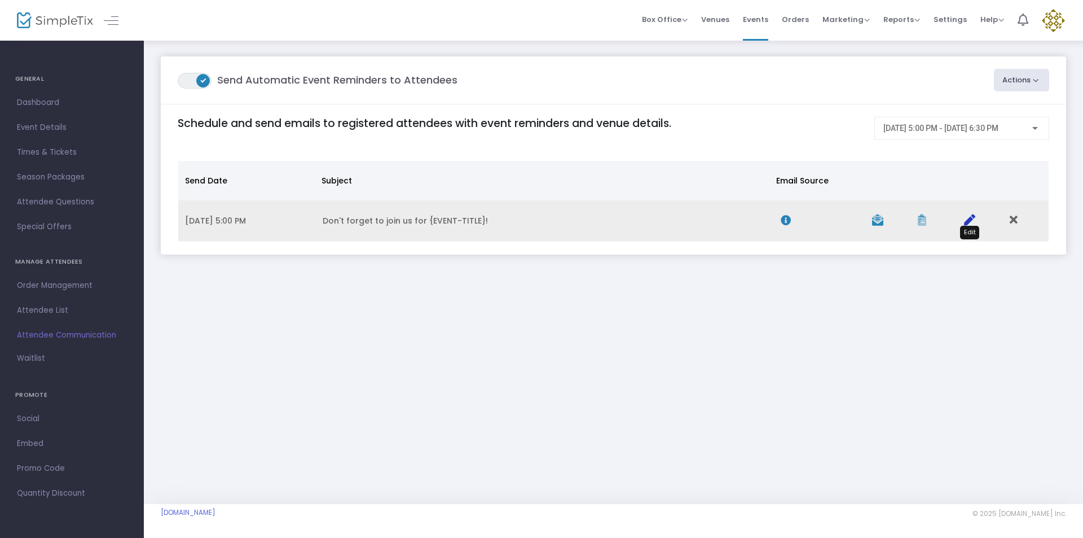
click at [970, 219] on icon "Data table" at bounding box center [969, 219] width 11 height 11
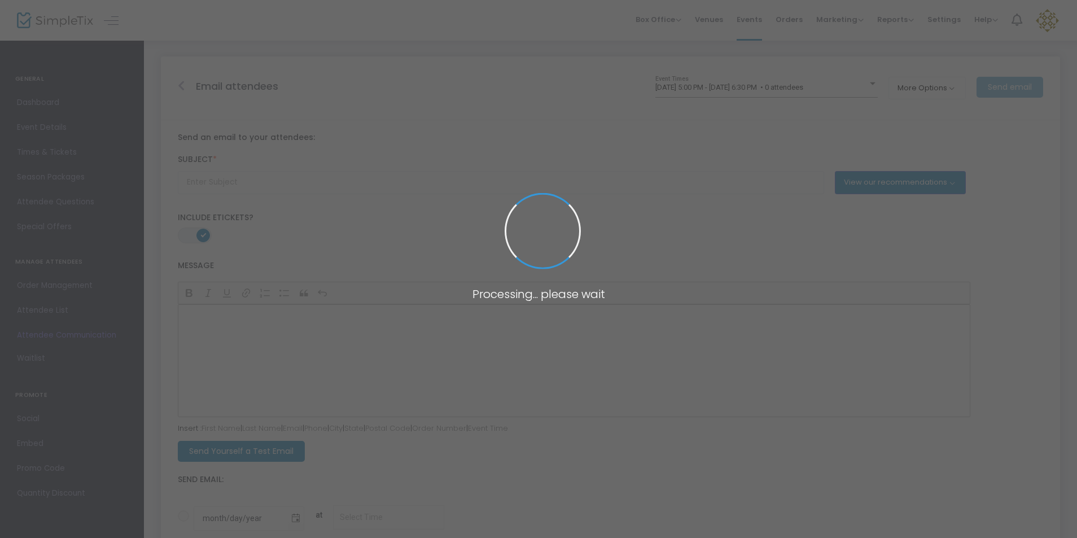
type input "Don't forget to join us for {EVENT-TITLE}!"
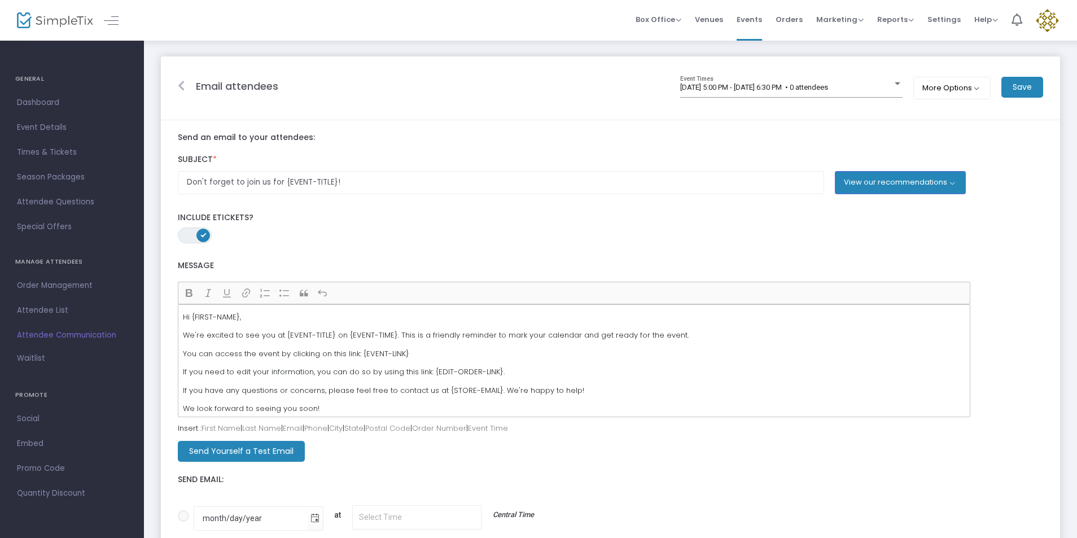
click at [192, 332] on p "We're excited to see you at {EVENT-TITLE} on {EVENT-TIME}. This is a friendly r…" at bounding box center [574, 335] width 782 height 11
click at [212, 338] on p "We're excited to see you at {EVENT-TITLE} on {EVENT-TIME}. This is a friendly r…" at bounding box center [574, 335] width 782 height 11
click at [243, 339] on p "We're excited to see you at {EVENT-TITLE} on {EVENT-TIME}. This is a friendly r…" at bounding box center [574, 335] width 782 height 11
click at [293, 352] on p "You can access the event by clicking on this link: {EVENT-LINK}" at bounding box center [574, 353] width 782 height 11
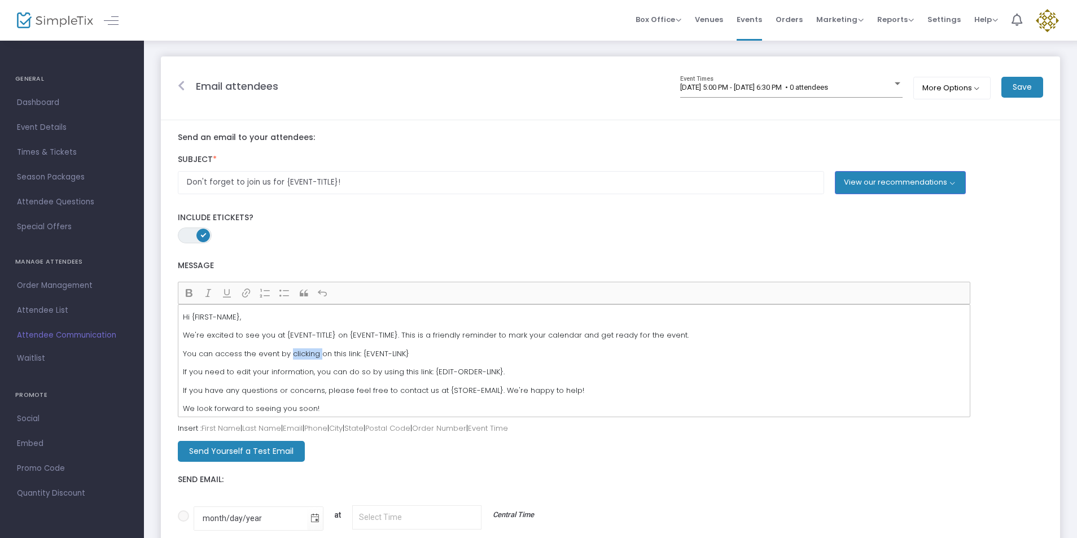
click at [293, 352] on p "You can access the event by clicking on this link: {EVENT-LINK}" at bounding box center [574, 353] width 782 height 11
click at [295, 374] on p "If you need to edit your information, you can do so by using this link: {EDIT-O…" at bounding box center [574, 371] width 782 height 11
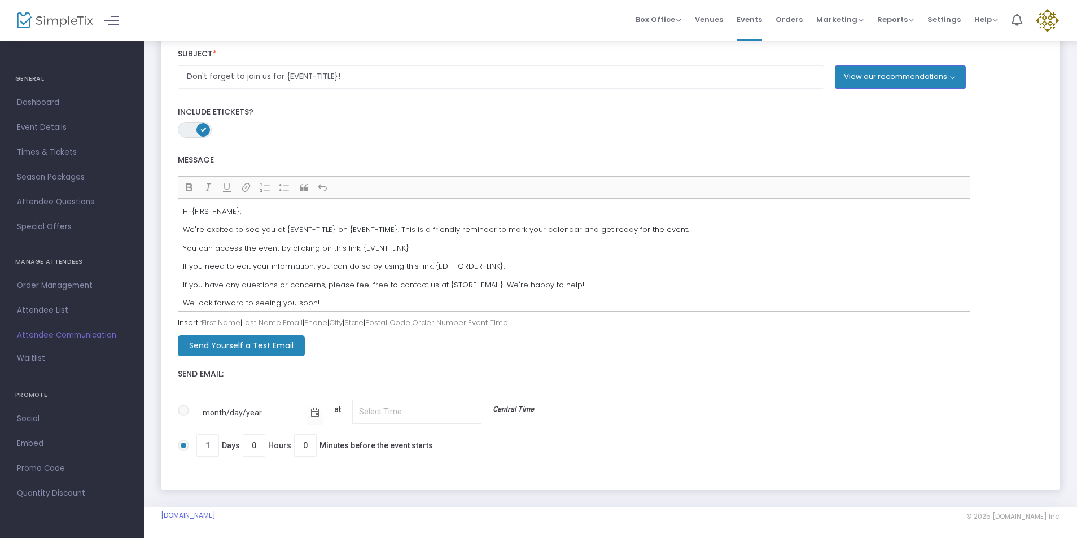
scroll to position [108, 0]
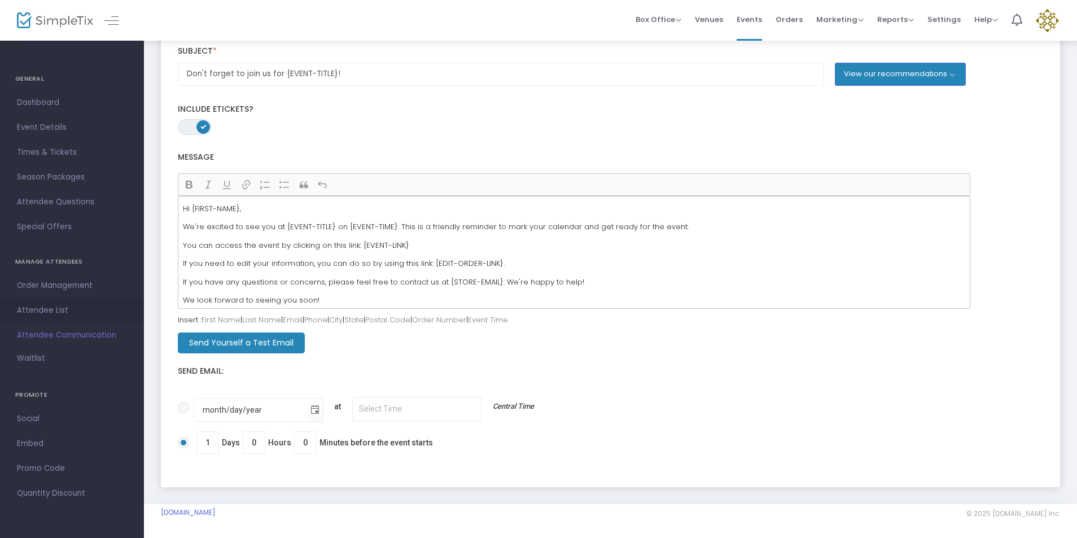
click at [58, 311] on span "Attendee List" at bounding box center [72, 310] width 110 height 15
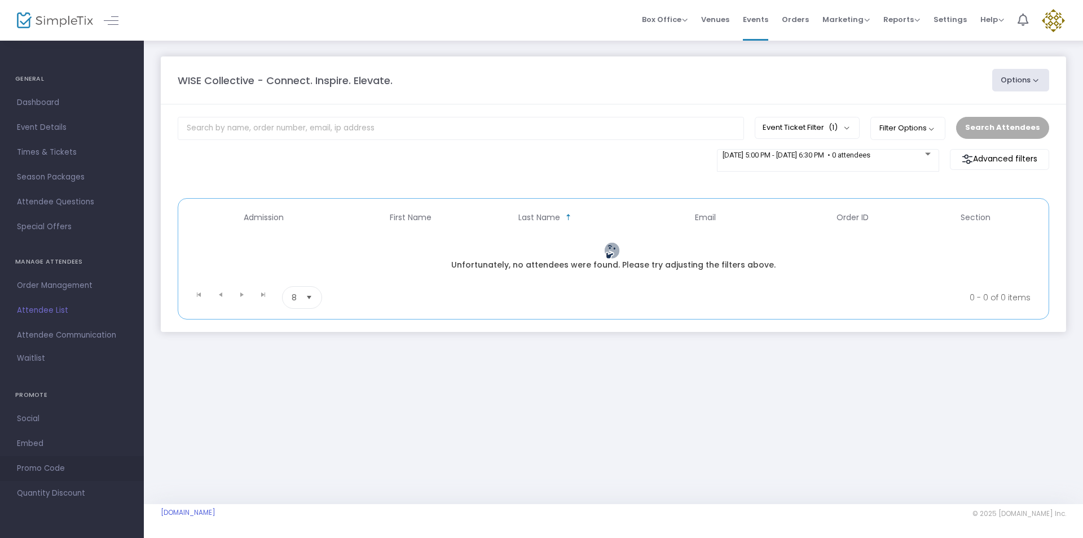
click at [36, 468] on span "Promo Code" at bounding box center [72, 468] width 110 height 15
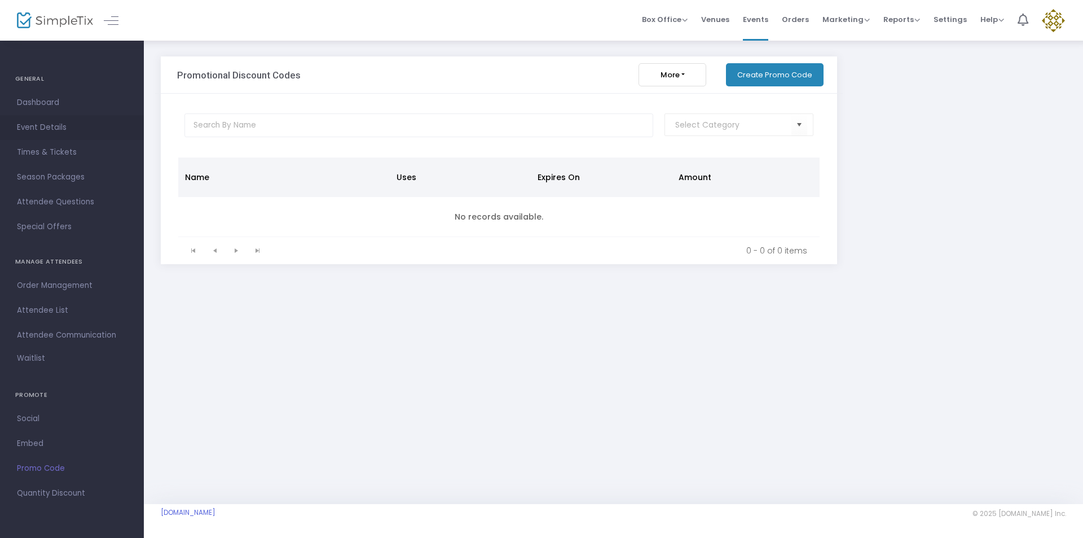
click at [48, 126] on span "Event Details" at bounding box center [72, 127] width 110 height 15
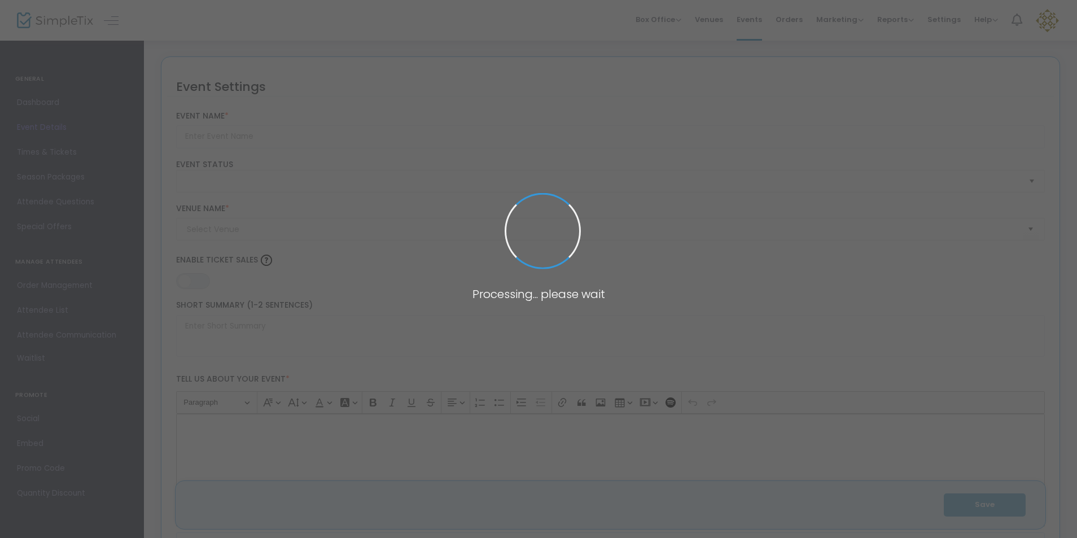
type input "WISE Collective - Connect. Inspire. Elevate."
type textarea "Join us for an energizing evening with the WISE Collective, a new initiative bu…"
type input "Register Now"
type input "Cantigny Golf Club"
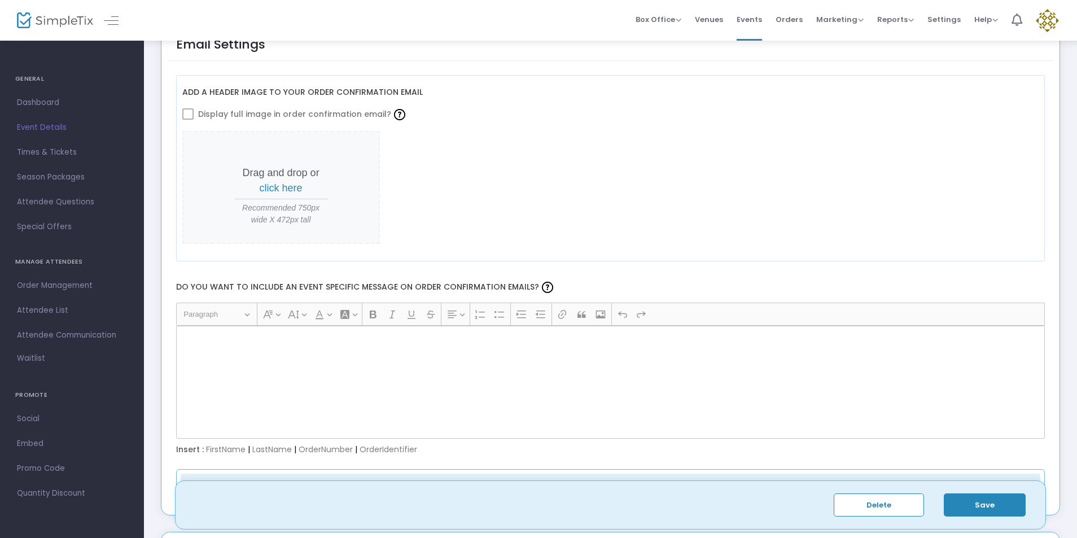
scroll to position [1375, 0]
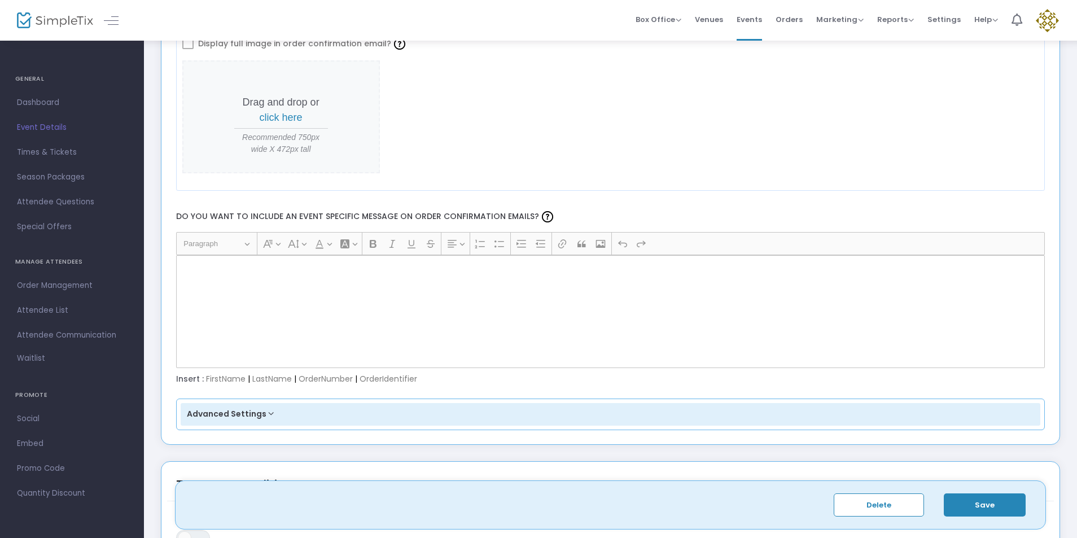
click at [247, 240] on button "Heading Paragraph" at bounding box center [216, 243] width 76 height 17
click at [247, 247] on button "Heading Paragraph" at bounding box center [216, 243] width 76 height 17
click at [247, 246] on button "Heading Paragraph" at bounding box center [216, 243] width 76 height 17
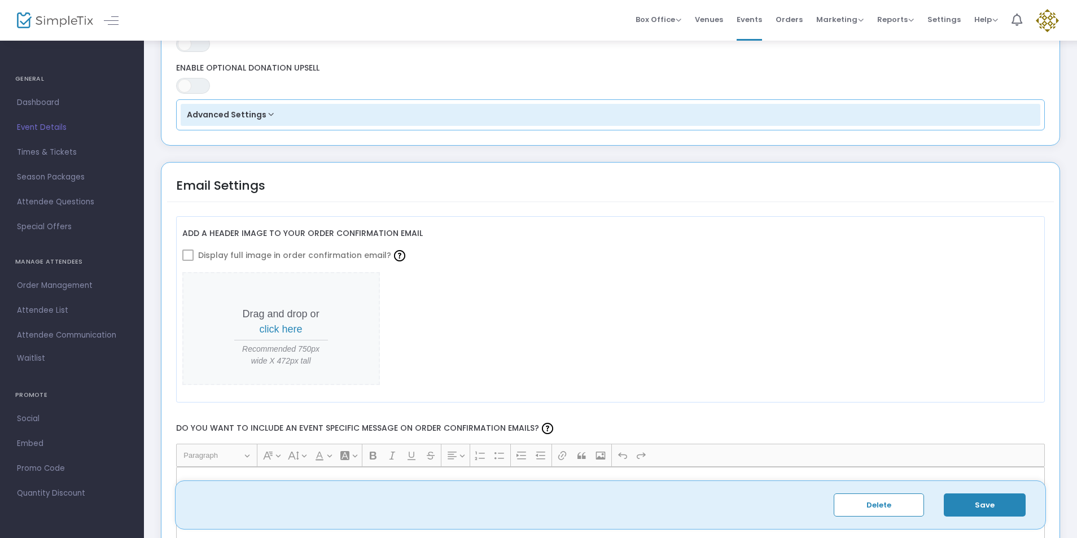
scroll to position [1058, 0]
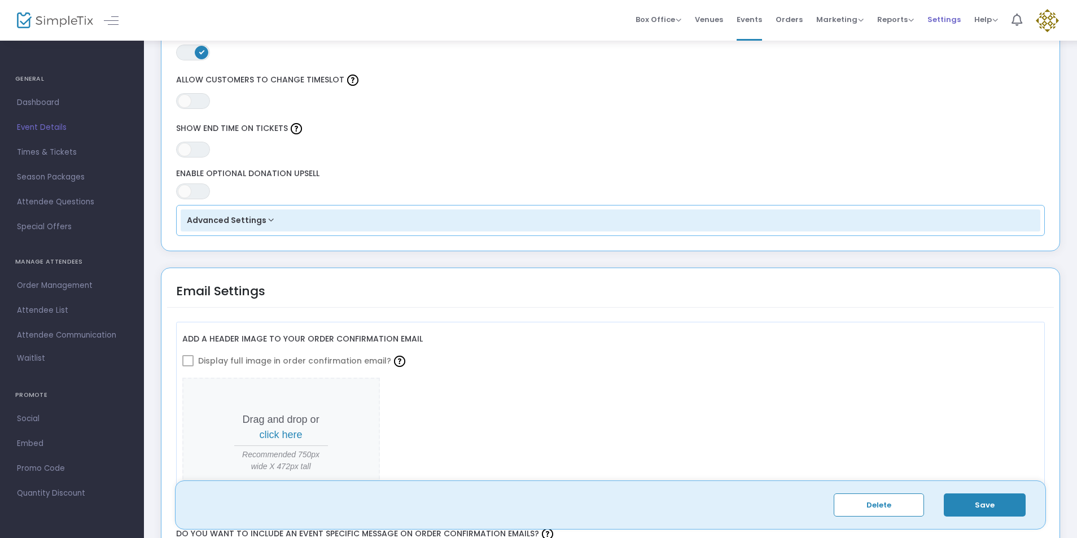
click at [938, 18] on span "Settings" at bounding box center [943, 19] width 33 height 29
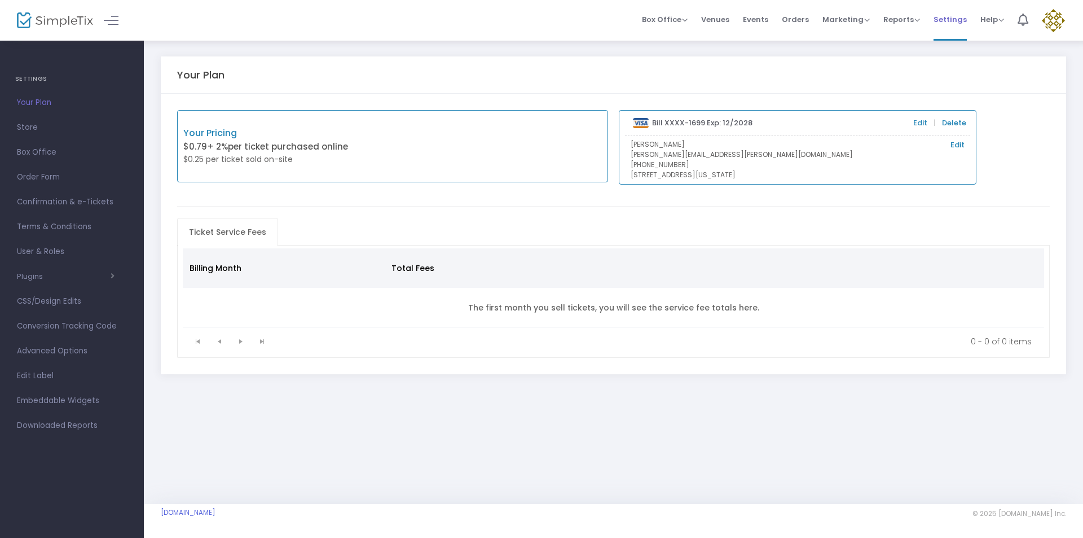
click at [962, 21] on span "Settings" at bounding box center [950, 19] width 33 height 29
click at [956, 19] on span "Settings" at bounding box center [950, 19] width 33 height 29
click at [950, 15] on span "Settings" at bounding box center [950, 19] width 33 height 29
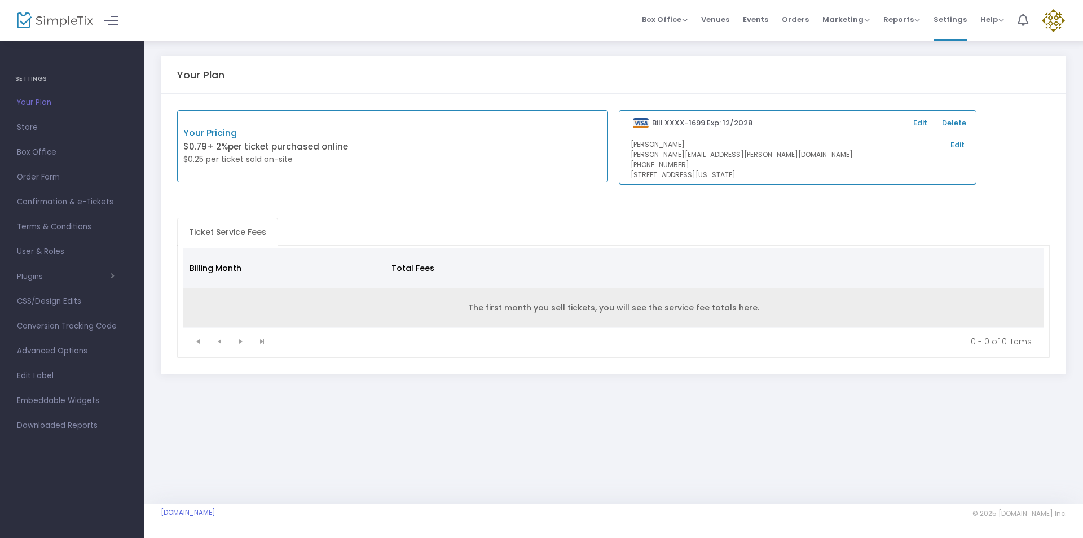
click at [327, 302] on td "The first month you sell tickets, you will see the service fee totals here." at bounding box center [614, 308] width 862 height 40
